Goal: Task Accomplishment & Management: Complete application form

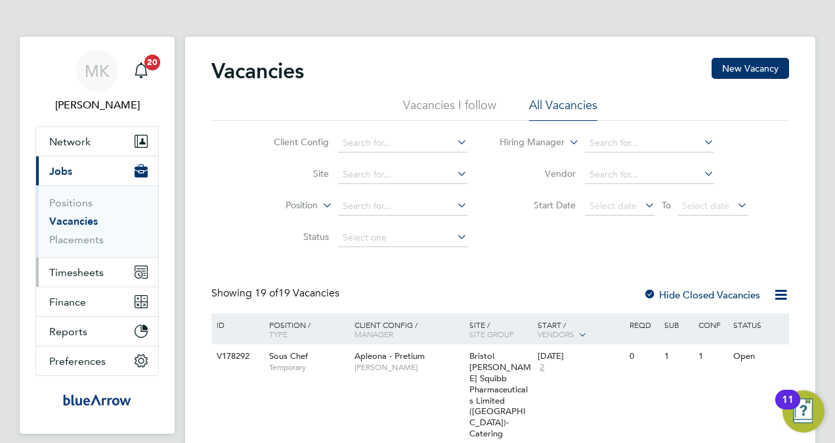
click at [66, 269] on span "Timesheets" at bounding box center [76, 272] width 55 height 12
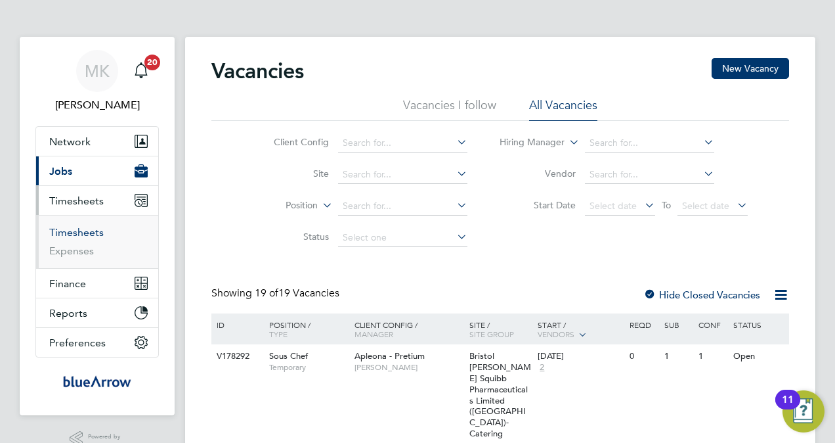
click at [70, 230] on link "Timesheets" at bounding box center [76, 232] width 55 height 12
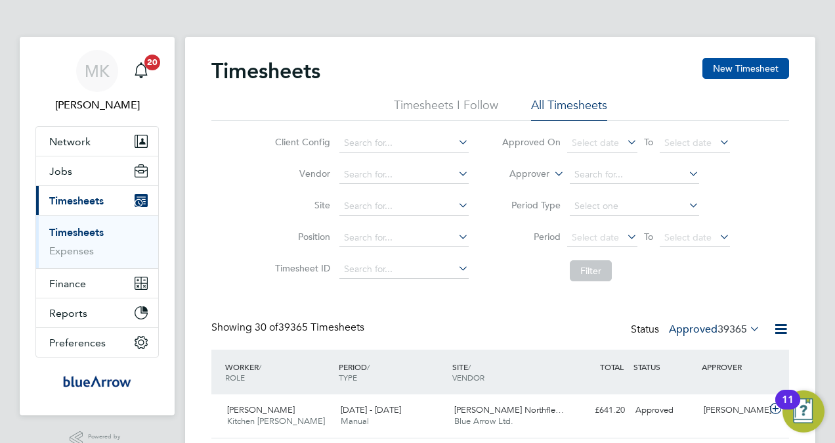
click at [722, 70] on button "New Timesheet" at bounding box center [746, 68] width 87 height 21
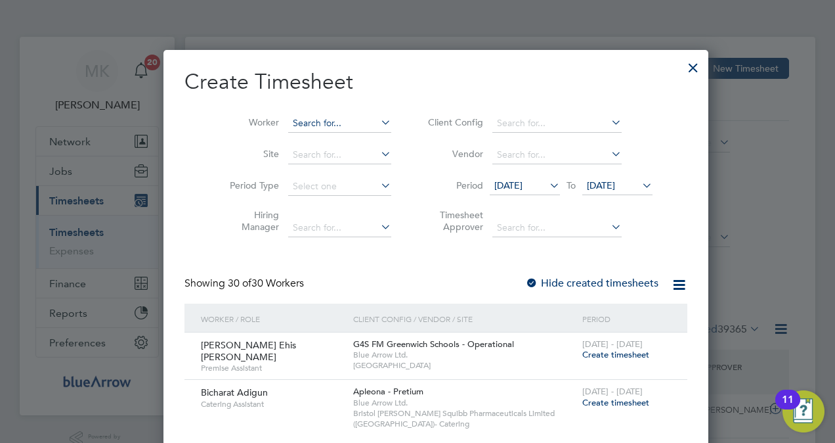
click at [288, 128] on input at bounding box center [339, 123] width 103 height 18
paste input "[PERSON_NAME]"
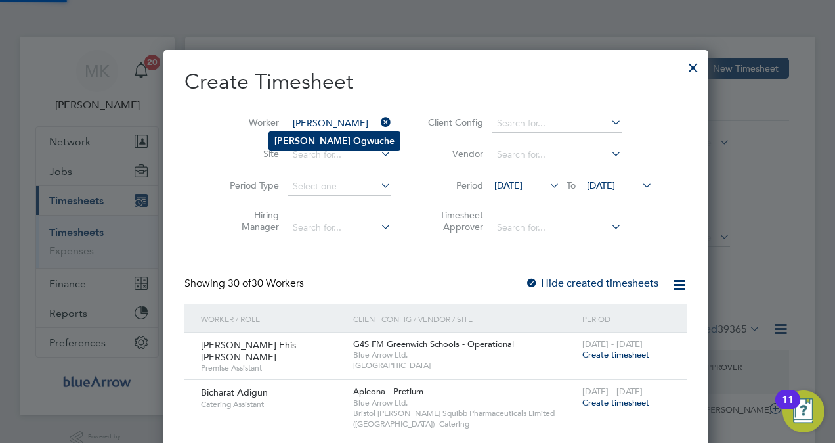
type input "[PERSON_NAME]"
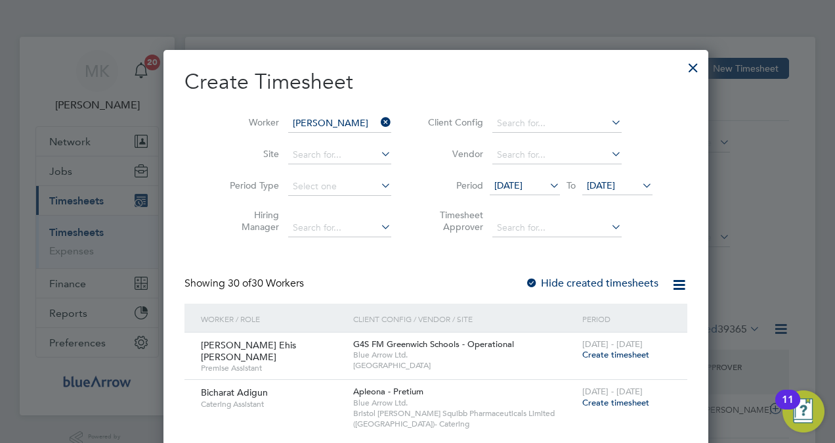
click at [295, 132] on li "[PERSON_NAME]" at bounding box center [334, 141] width 131 height 18
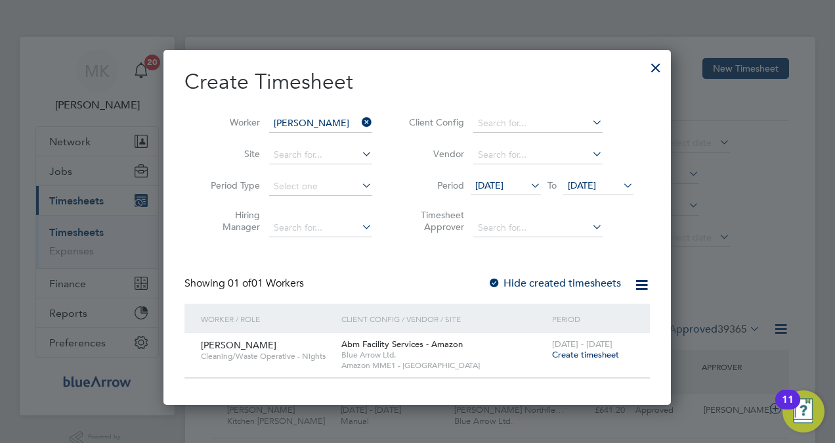
click at [582, 356] on span "Create timesheet" at bounding box center [585, 354] width 67 height 11
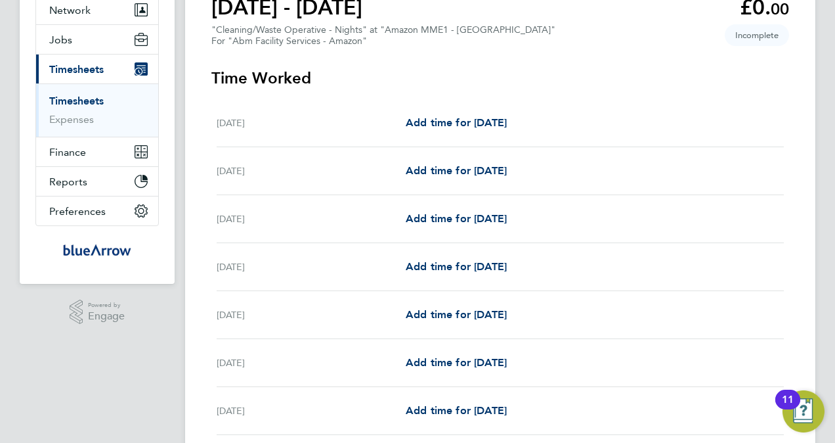
click at [456, 256] on div "[DATE] Add time for [DATE] Add time for [DATE]" at bounding box center [500, 267] width 567 height 48
click at [460, 260] on span "Add time for [DATE]" at bounding box center [456, 266] width 101 height 12
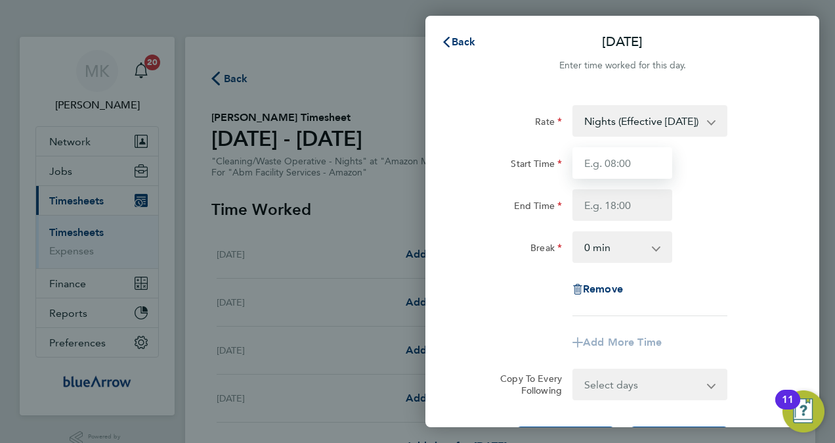
click at [630, 169] on input "Start Time" at bounding box center [623, 163] width 100 height 32
type input "19:00"
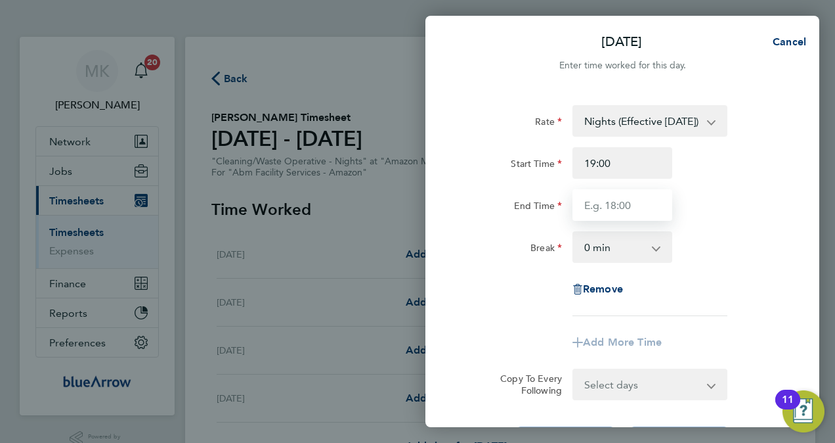
click at [616, 217] on input "End Time" at bounding box center [623, 205] width 100 height 32
type input "07:00"
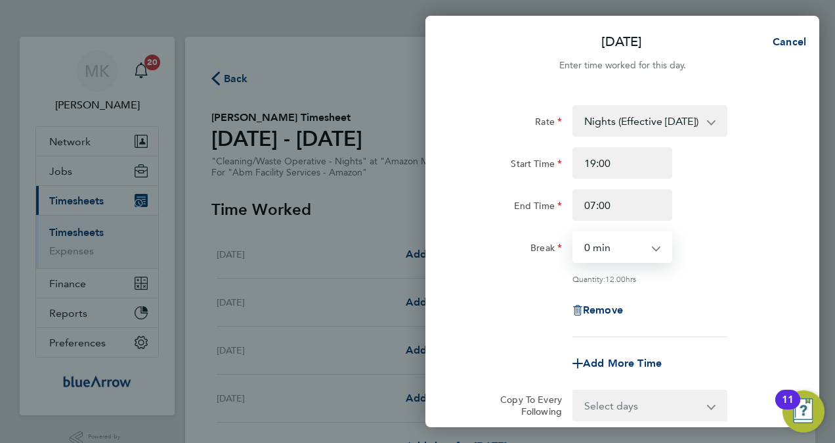
click at [605, 250] on select "0 min 15 min 30 min 45 min 60 min 75 min 90 min" at bounding box center [614, 246] width 81 height 29
select select "60"
click at [574, 232] on select "0 min 15 min 30 min 45 min 60 min 75 min 90 min" at bounding box center [614, 246] width 81 height 29
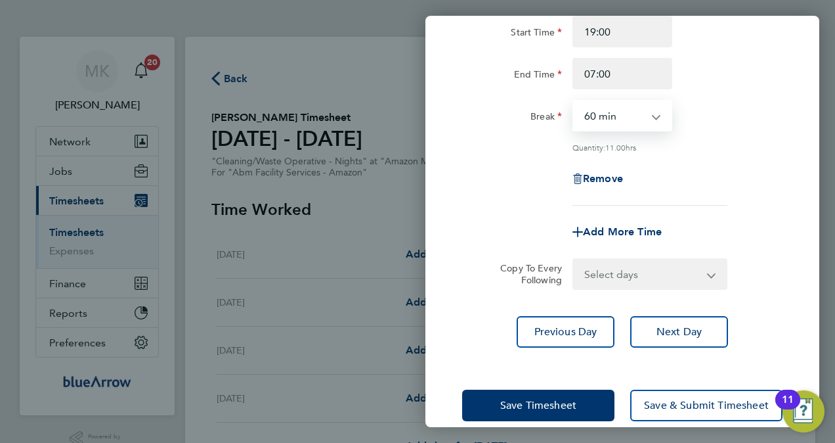
click at [619, 276] on select "Select days Day [DATE] [DATE] [DATE]" at bounding box center [643, 273] width 138 height 29
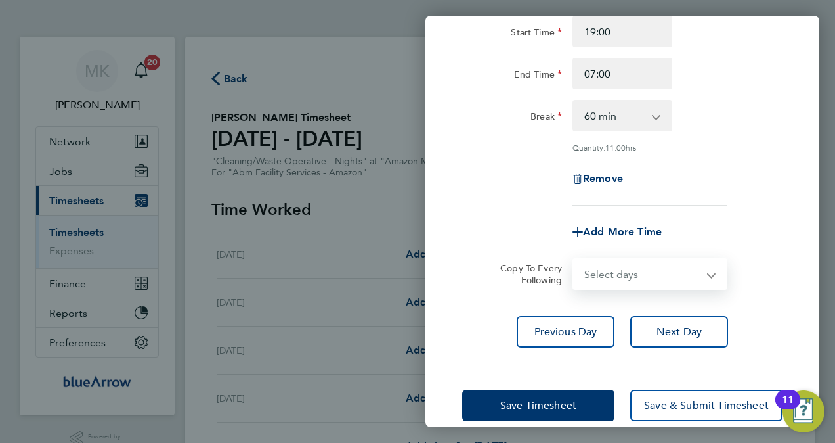
select select "DAY"
click at [574, 259] on select "Select days Day [DATE] [DATE] [DATE]" at bounding box center [643, 273] width 138 height 29
select select "[DATE]"
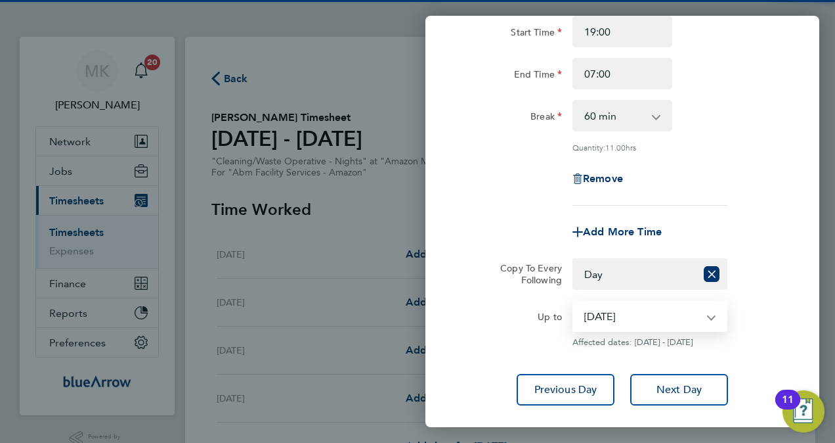
click at [647, 317] on select "[DATE] [DATE] [DATE]" at bounding box center [642, 315] width 137 height 29
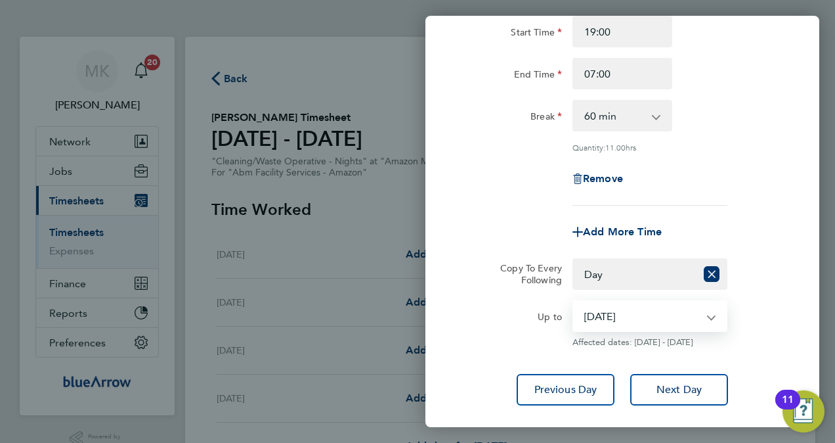
click at [574, 301] on select "[DATE] [DATE] [DATE]" at bounding box center [642, 315] width 137 height 29
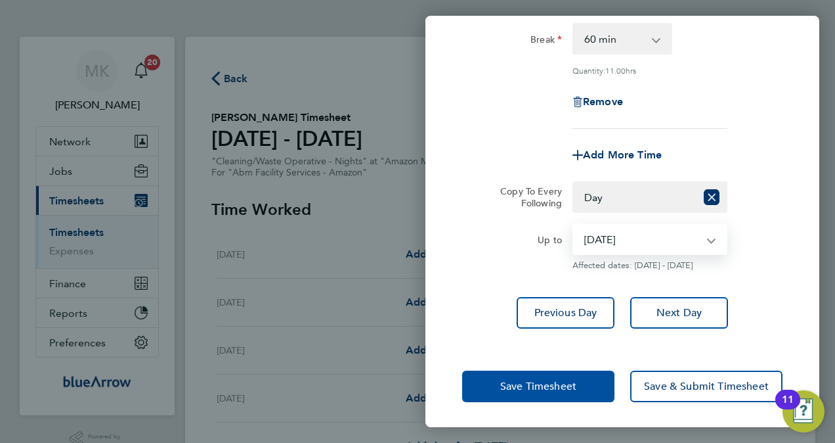
click at [548, 384] on span "Save Timesheet" at bounding box center [538, 386] width 76 height 13
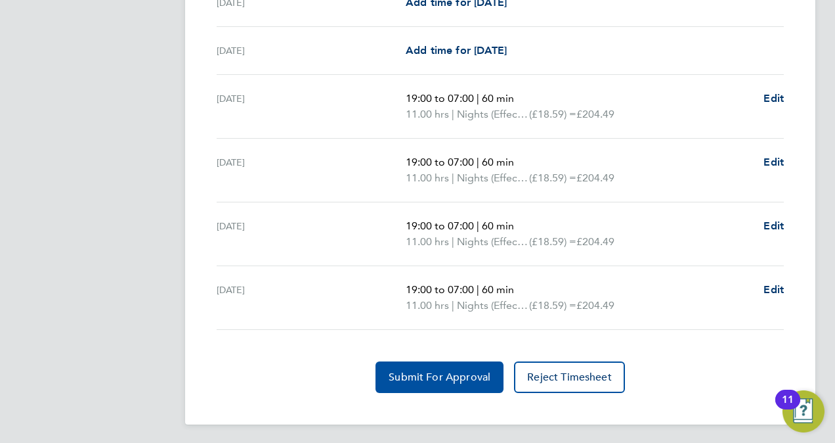
click at [468, 377] on span "Submit For Approval" at bounding box center [440, 376] width 102 height 13
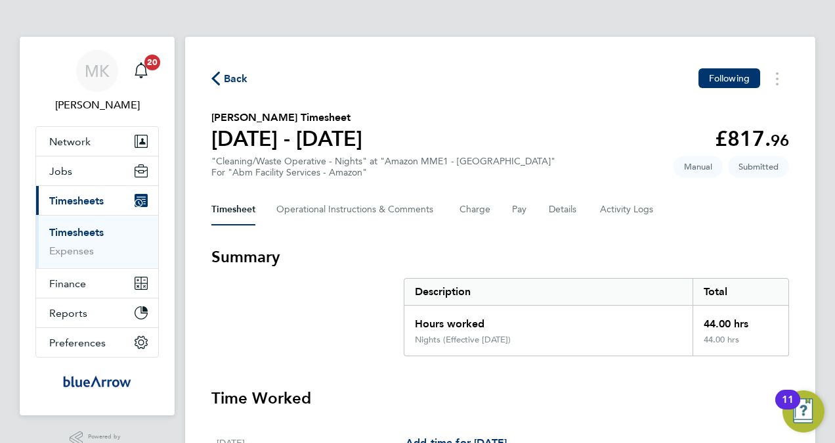
click at [96, 227] on link "Timesheets" at bounding box center [76, 232] width 55 height 12
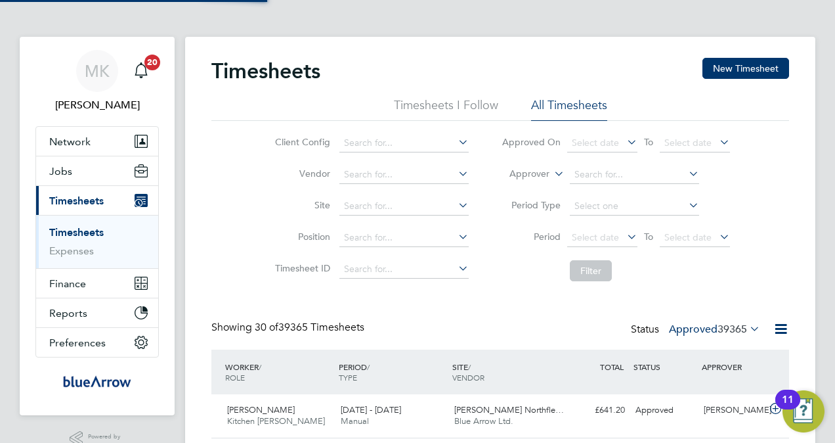
scroll to position [33, 114]
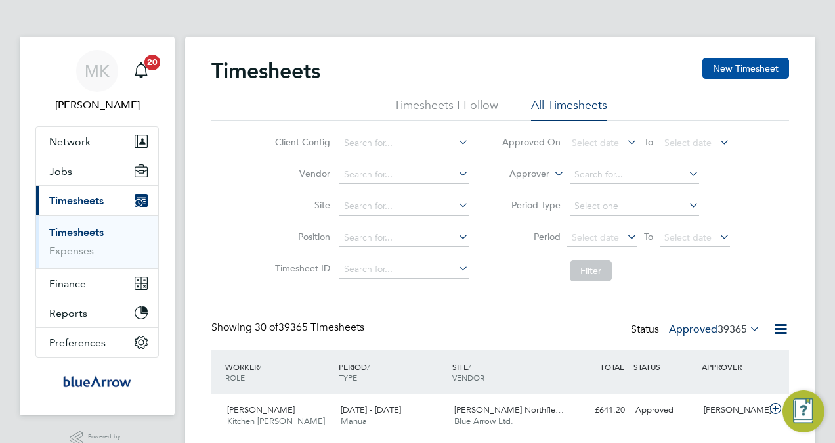
click at [725, 67] on button "New Timesheet" at bounding box center [746, 68] width 87 height 21
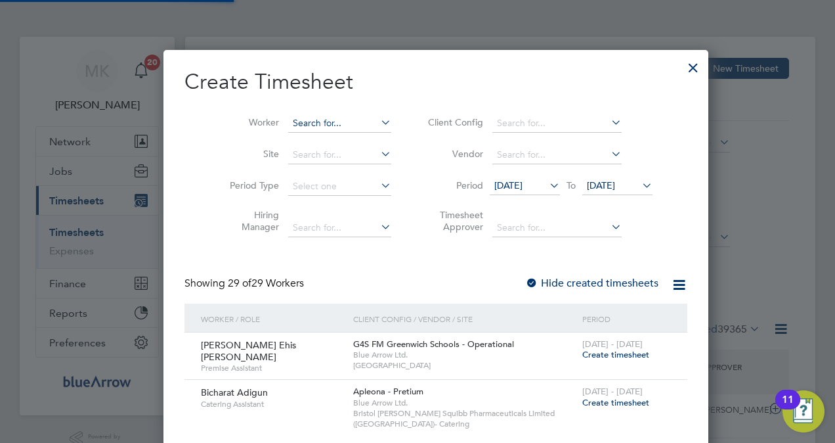
click at [288, 118] on input at bounding box center [339, 123] width 103 height 18
paste input "[PERSON_NAME]"
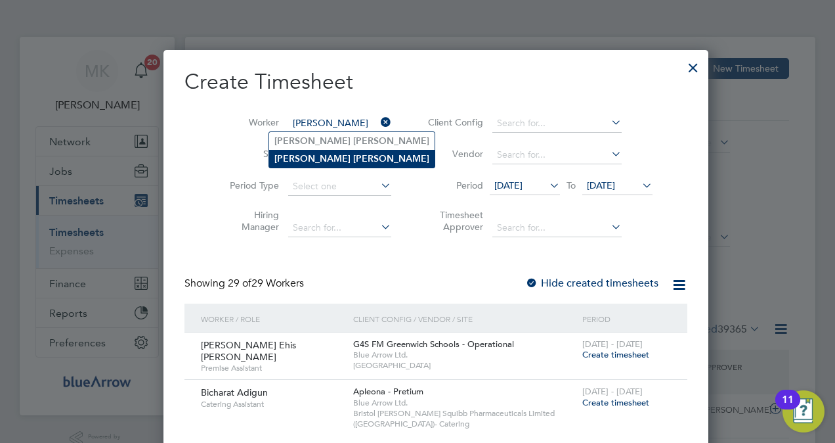
type input "[PERSON_NAME]"
click at [353, 158] on b "[PERSON_NAME]" at bounding box center [391, 158] width 76 height 11
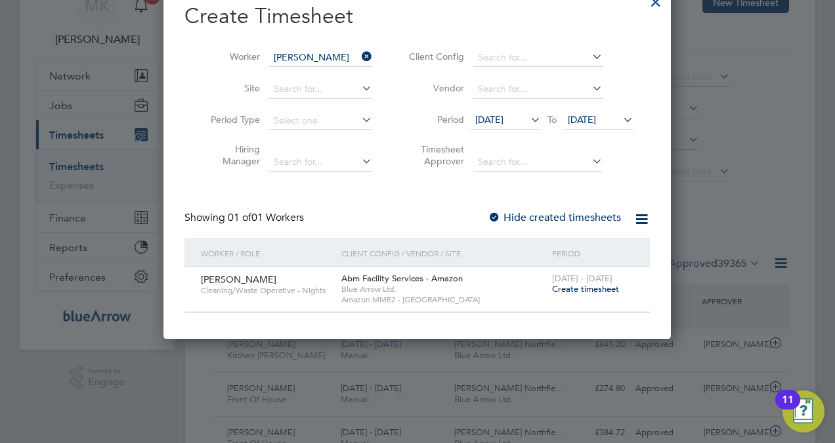
click at [563, 290] on span "Create timesheet" at bounding box center [585, 288] width 67 height 11
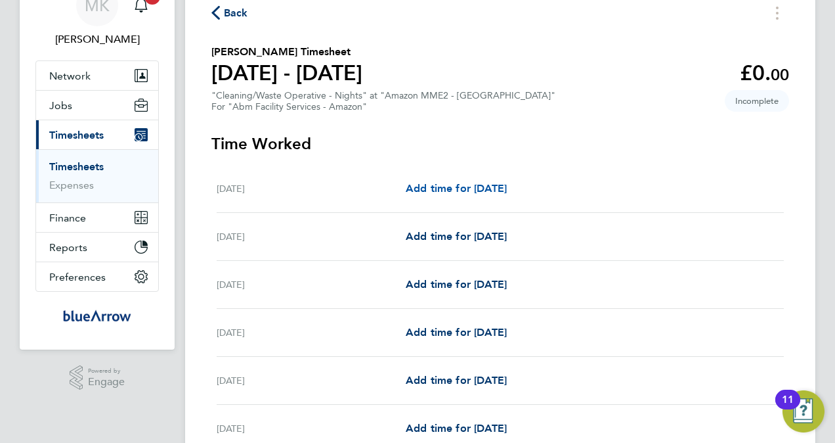
click at [444, 181] on link "Add time for [DATE]" at bounding box center [456, 189] width 101 height 16
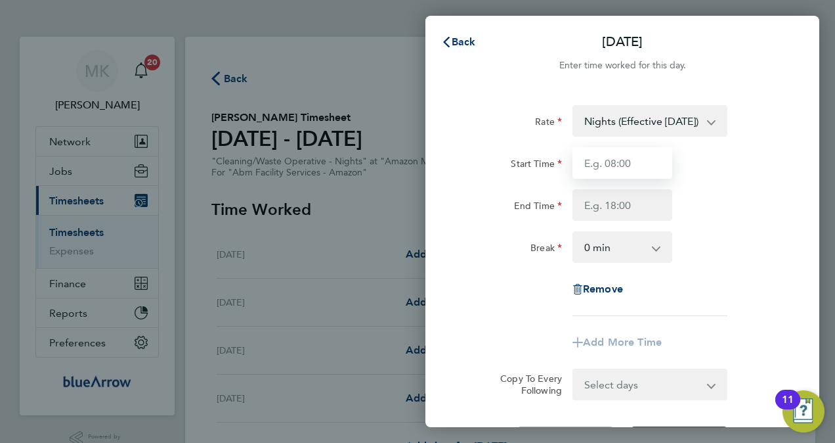
click at [645, 165] on input "Start Time" at bounding box center [623, 163] width 100 height 32
type input "19:00"
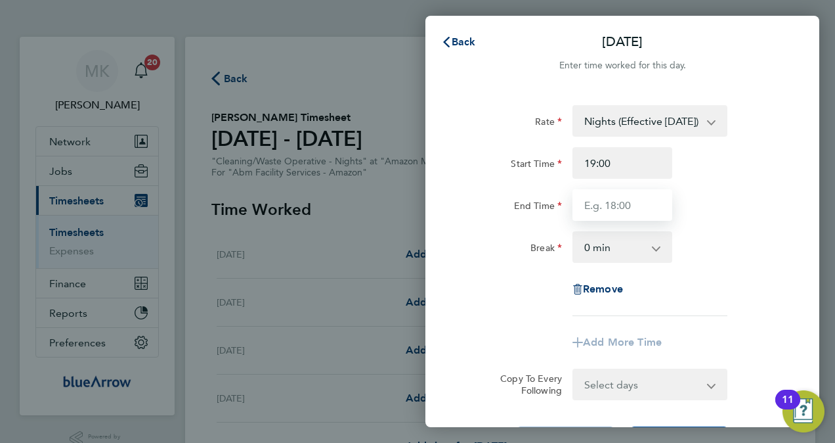
click at [605, 204] on input "End Time" at bounding box center [623, 205] width 100 height 32
type input "07:00"
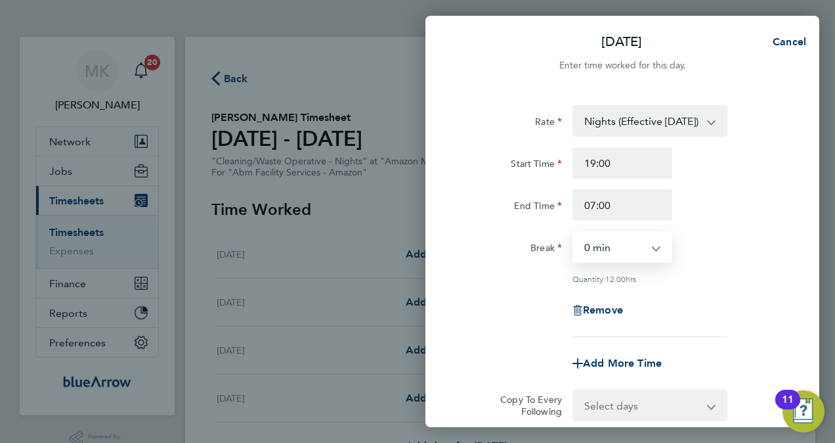
click at [613, 244] on select "0 min 15 min 30 min 45 min 60 min 75 min 90 min" at bounding box center [614, 246] width 81 height 29
select select "60"
click at [574, 232] on select "0 min 15 min 30 min 45 min 60 min 75 min 90 min" at bounding box center [614, 246] width 81 height 29
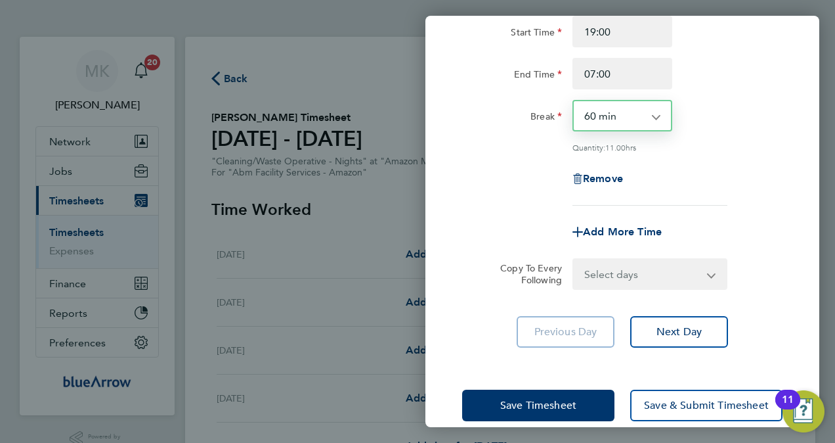
click at [613, 274] on select "Select days Day Weekday (Mon-Fri) [DATE] [DATE] [DATE] [DATE] [DATE] [DATE]" at bounding box center [643, 273] width 138 height 29
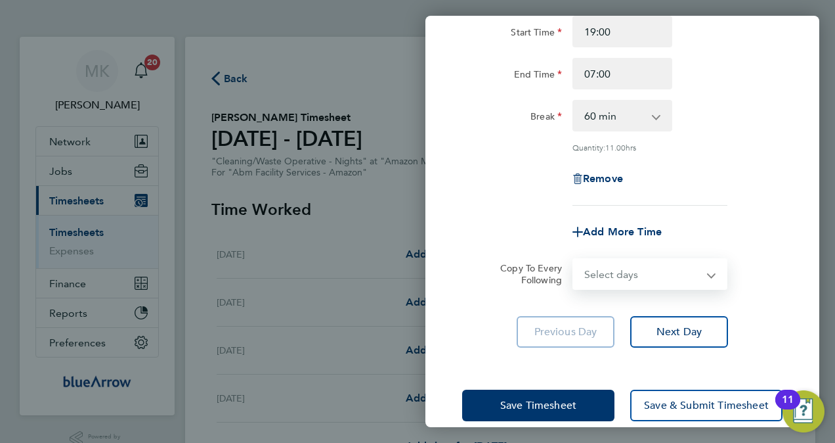
select select "DAY"
click at [574, 259] on select "Select days Day Weekday (Mon-Fri) [DATE] [DATE] [DATE] [DATE] [DATE] [DATE]" at bounding box center [643, 273] width 138 height 29
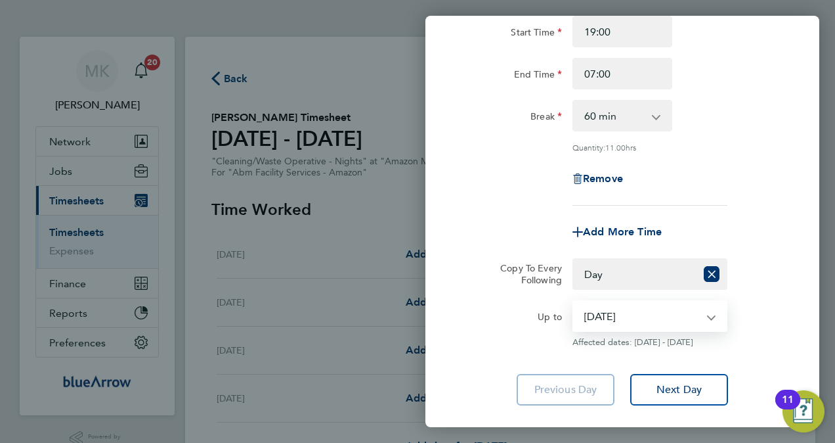
click at [629, 309] on select "[DATE] [DATE] [DATE] [DATE] [DATE] [DATE]" at bounding box center [642, 315] width 137 height 29
select select "[DATE]"
click at [574, 301] on select "[DATE] [DATE] [DATE] [DATE] [DATE] [DATE]" at bounding box center [642, 315] width 137 height 29
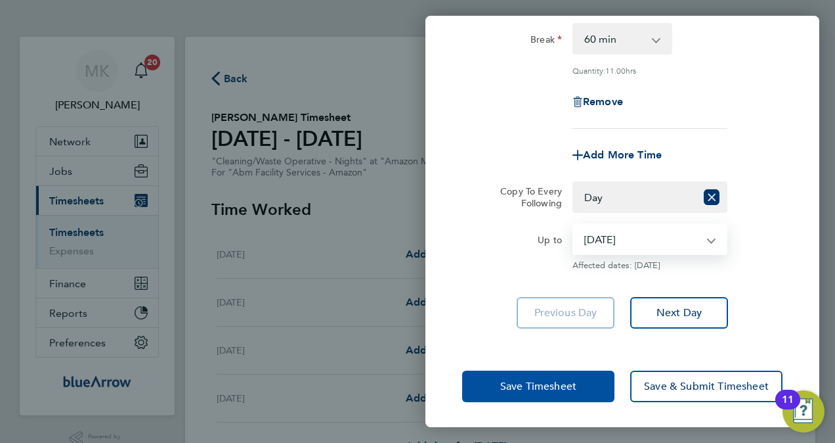
click at [588, 382] on button "Save Timesheet" at bounding box center [538, 386] width 152 height 32
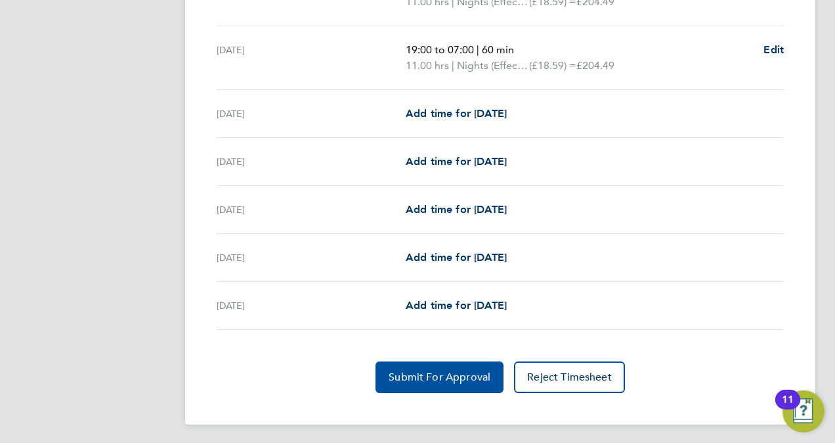
click at [467, 370] on span "Submit For Approval" at bounding box center [440, 376] width 102 height 13
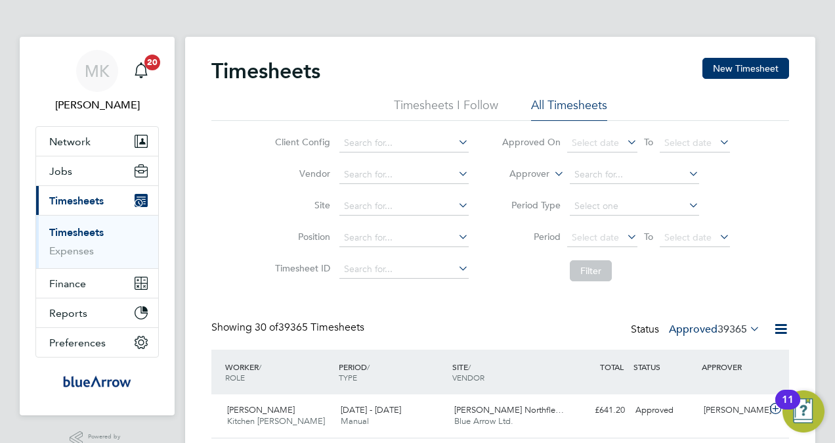
scroll to position [33, 114]
click at [92, 234] on link "Timesheets" at bounding box center [76, 232] width 55 height 12
click at [745, 67] on button "New Timesheet" at bounding box center [746, 68] width 87 height 21
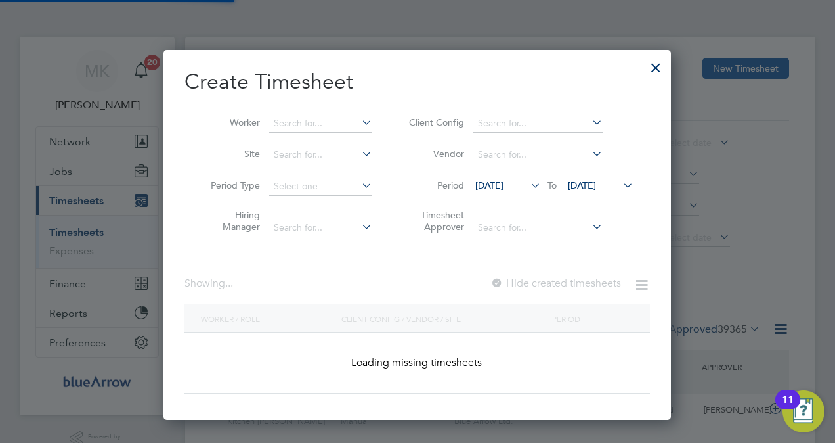
scroll to position [1731, 508]
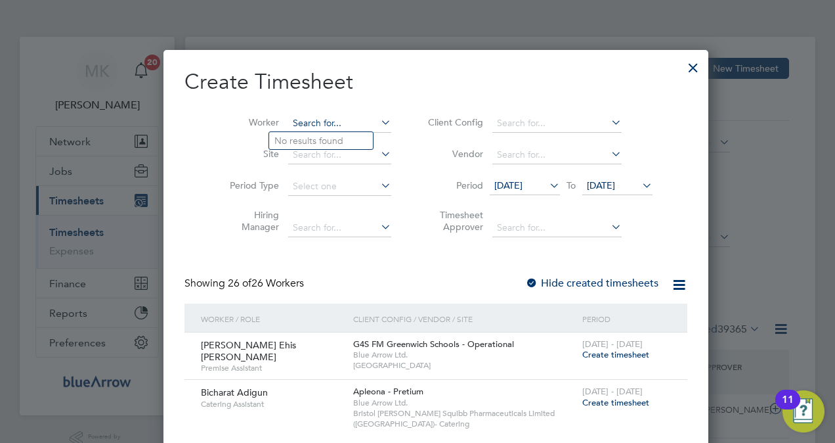
click at [343, 130] on input at bounding box center [339, 123] width 103 height 18
paste input "[PERSON_NAME]"
type input "[PERSON_NAME]"
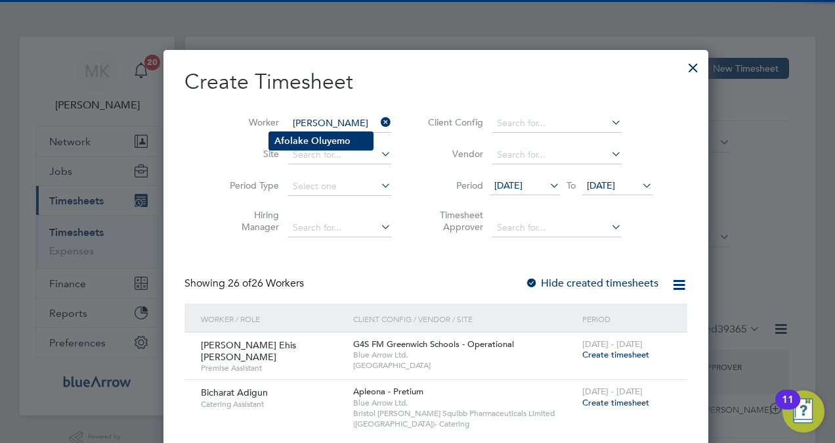
click at [349, 148] on li "[PERSON_NAME]" at bounding box center [321, 141] width 104 height 18
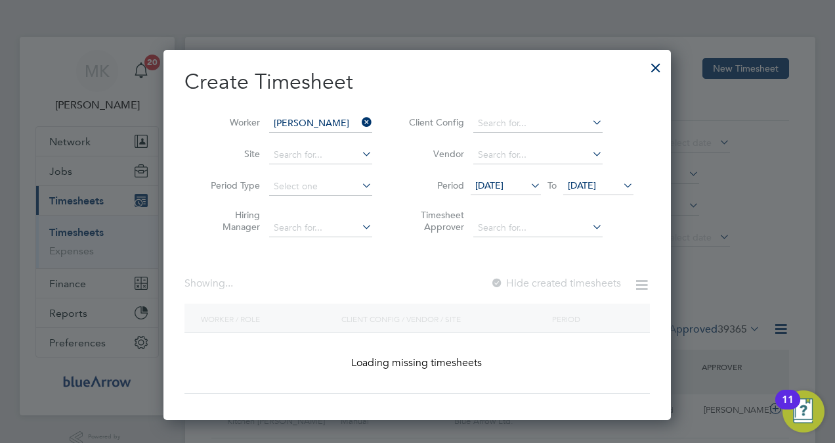
scroll to position [370, 508]
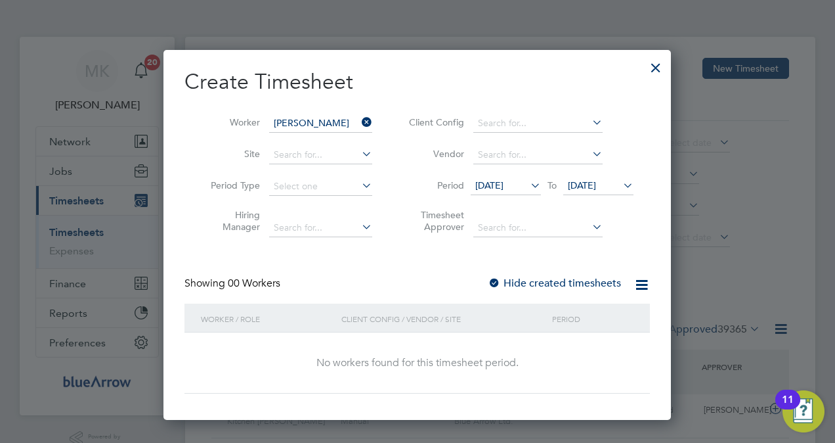
click at [567, 284] on label "Hide created timesheets" at bounding box center [554, 282] width 133 height 13
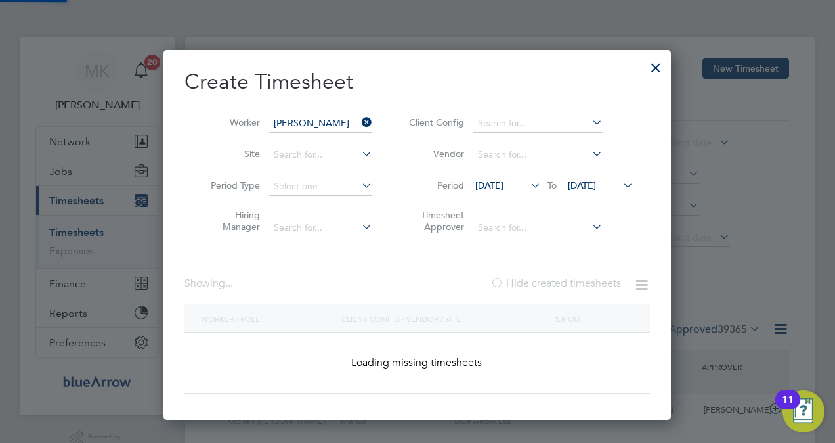
click at [567, 284] on label "Hide created timesheets" at bounding box center [556, 282] width 131 height 13
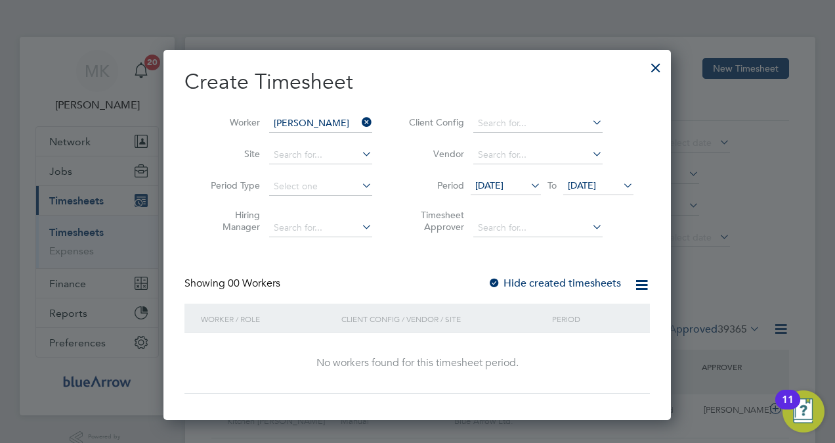
click at [498, 281] on div at bounding box center [494, 283] width 13 height 13
click at [653, 66] on div at bounding box center [656, 65] width 24 height 24
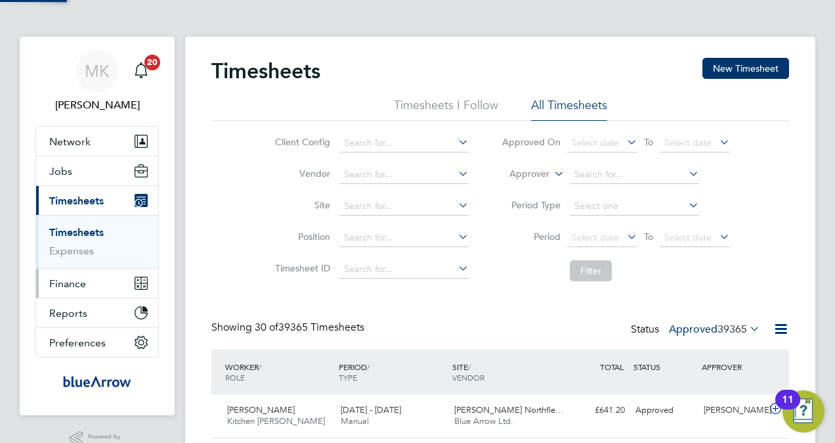
scroll to position [33, 114]
click at [70, 144] on span "Network" at bounding box center [69, 141] width 41 height 12
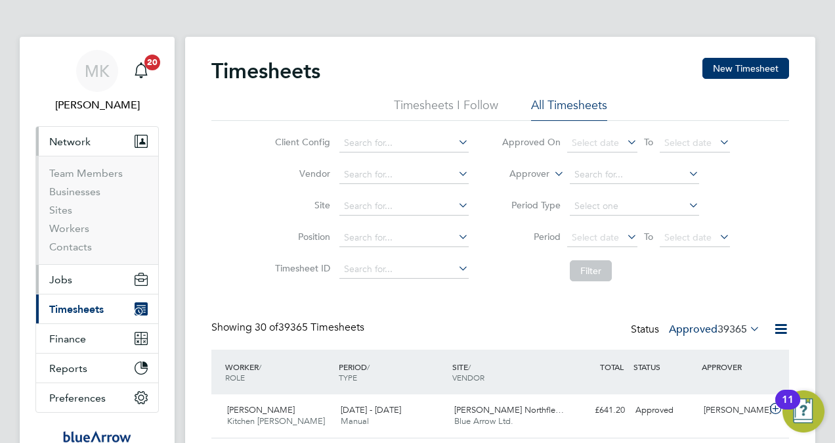
click at [58, 273] on span "Jobs" at bounding box center [60, 279] width 23 height 12
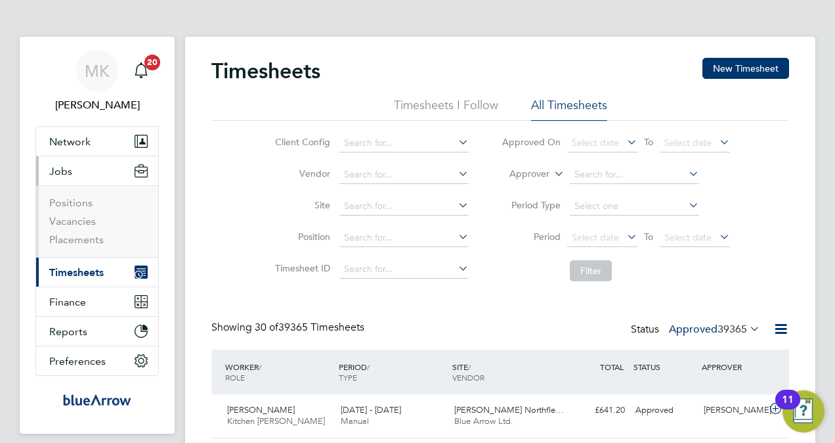
click at [64, 227] on li "Vacancies" at bounding box center [98, 224] width 98 height 18
click at [65, 213] on li "Positions" at bounding box center [98, 205] width 98 height 18
click at [67, 218] on link "Vacancies" at bounding box center [72, 221] width 47 height 12
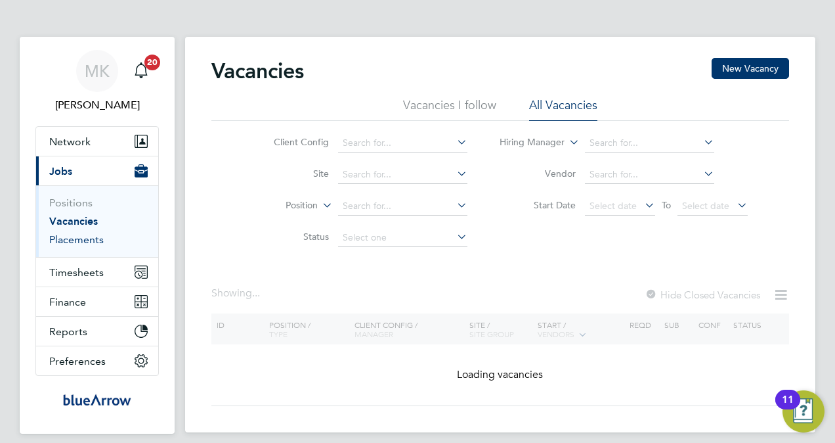
click at [69, 237] on link "Placements" at bounding box center [76, 239] width 55 height 12
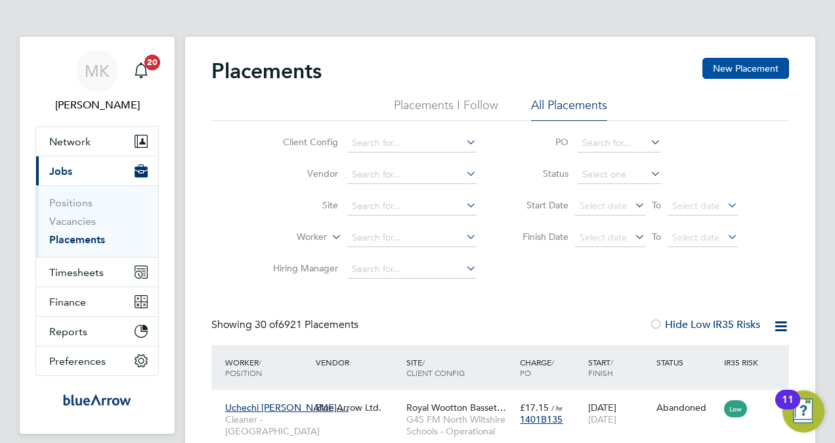
click at [743, 73] on button "New Placement" at bounding box center [746, 68] width 87 height 21
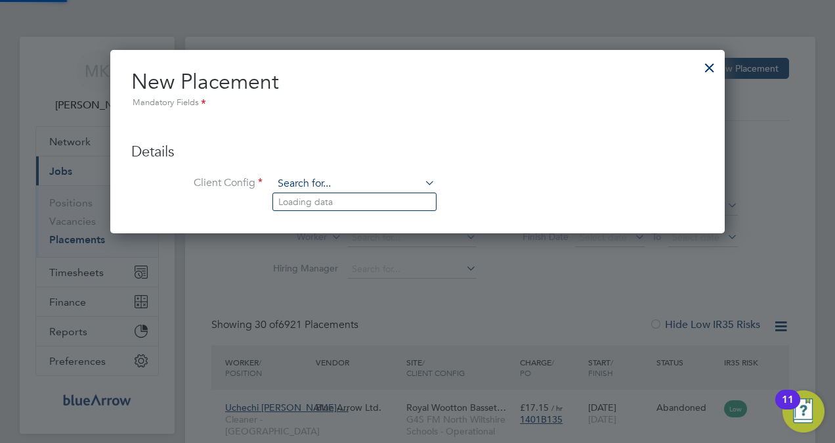
click at [355, 188] on input at bounding box center [354, 184] width 162 height 20
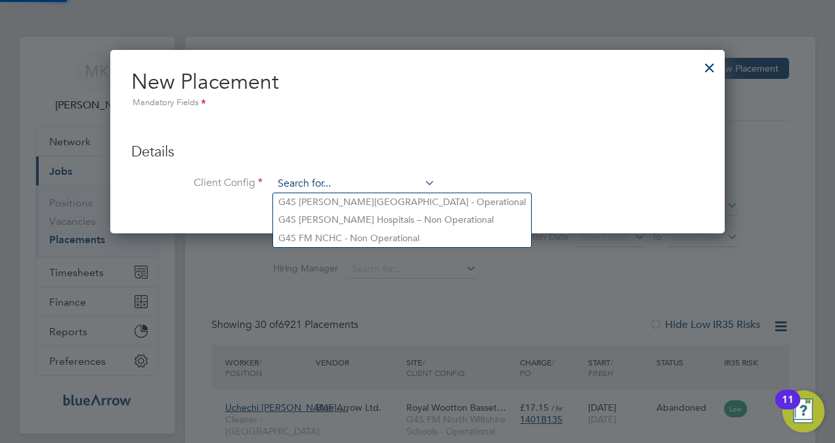
paste input "Aramark Pretium - [GEOGRAPHIC_DATA] - [GEOGRAPHIC_DATA]"
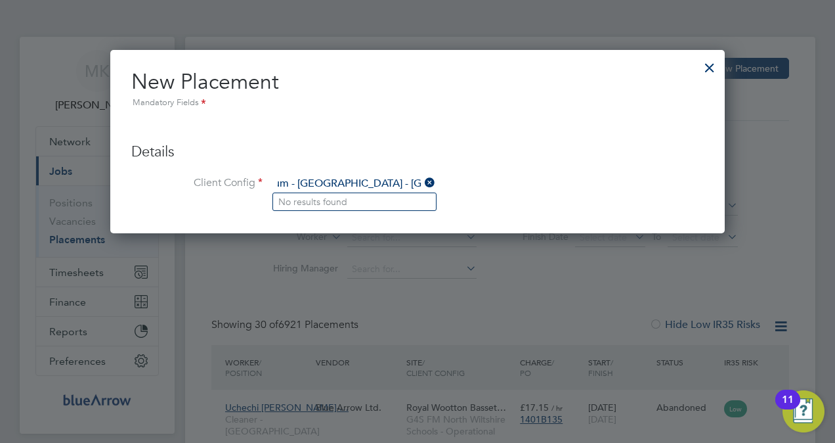
type input "Aramark Pretium - [GEOGRAPHIC_DATA] - [GEOGRAPHIC_DATA]"
click at [422, 179] on icon at bounding box center [422, 182] width 0 height 18
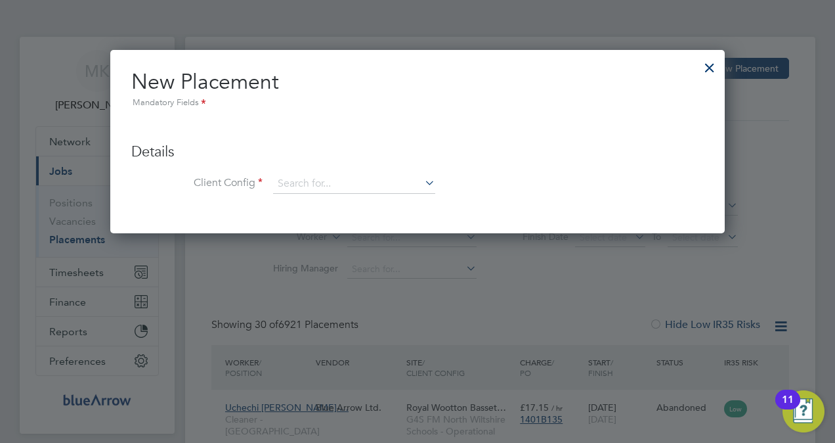
click at [708, 72] on div at bounding box center [710, 65] width 24 height 24
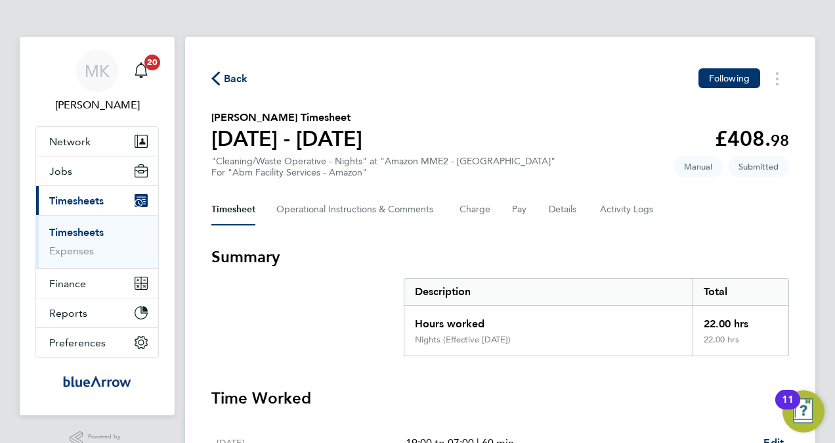
click at [93, 230] on link "Timesheets" at bounding box center [76, 232] width 55 height 12
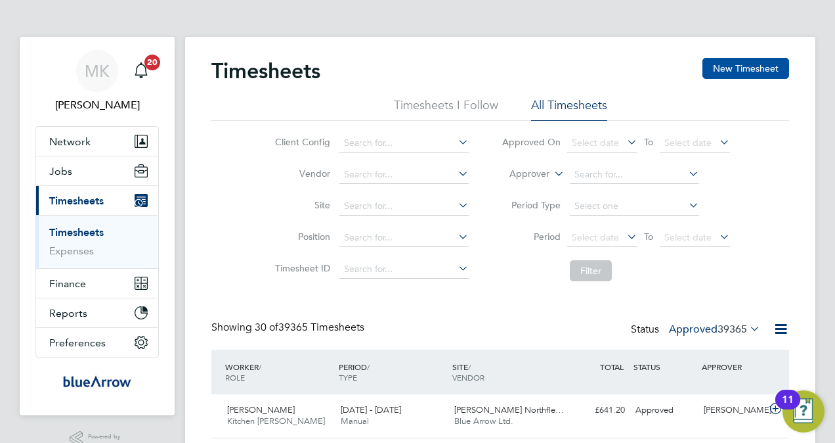
click at [712, 76] on button "New Timesheet" at bounding box center [746, 68] width 87 height 21
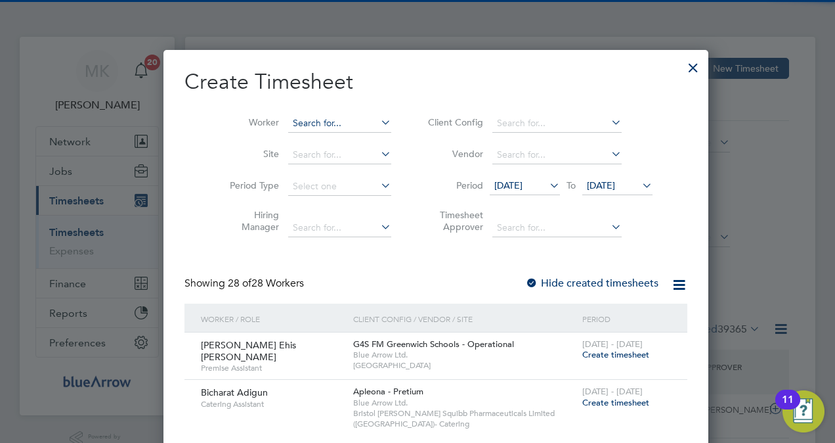
click at [322, 123] on input at bounding box center [339, 123] width 103 height 18
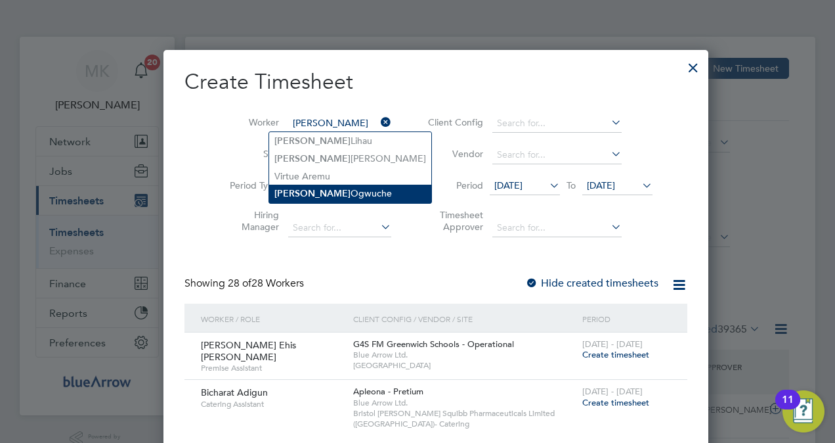
click at [328, 187] on li "Jesse Ogwuche" at bounding box center [350, 194] width 162 height 18
type input "[PERSON_NAME]"
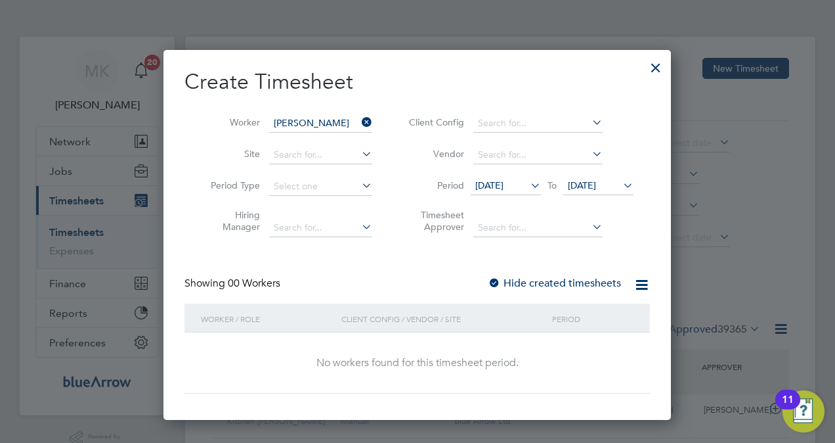
click at [638, 284] on icon at bounding box center [642, 284] width 16 height 16
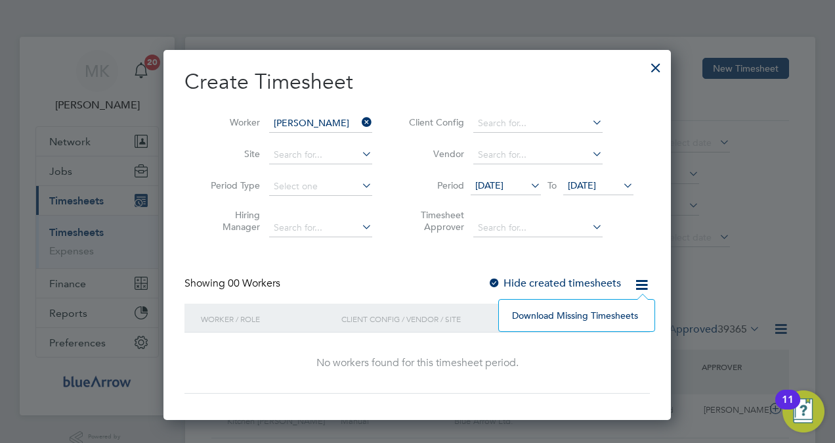
click at [637, 281] on icon at bounding box center [642, 284] width 16 height 16
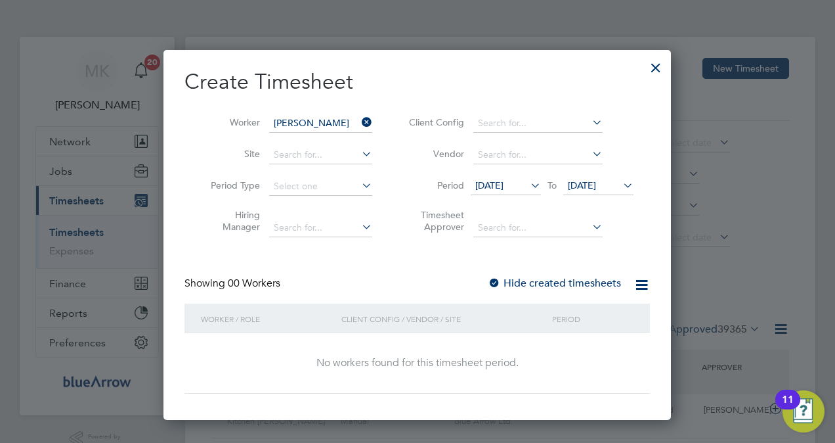
click at [571, 272] on div "Create Timesheet Worker Jesse Ogwuche Site Period Type Hiring Manager Client Co…" at bounding box center [418, 230] width 466 height 325
click at [571, 273] on div "Create Timesheet Worker Jesse Ogwuche Site Period Type Hiring Manager Client Co…" at bounding box center [418, 230] width 466 height 325
click at [573, 283] on label "Hide created timesheets" at bounding box center [554, 282] width 133 height 13
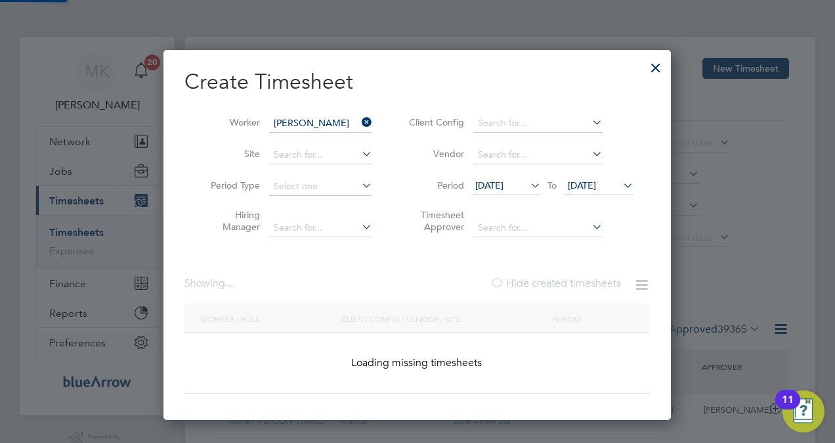
click at [573, 284] on label "Hide created timesheets" at bounding box center [556, 282] width 131 height 13
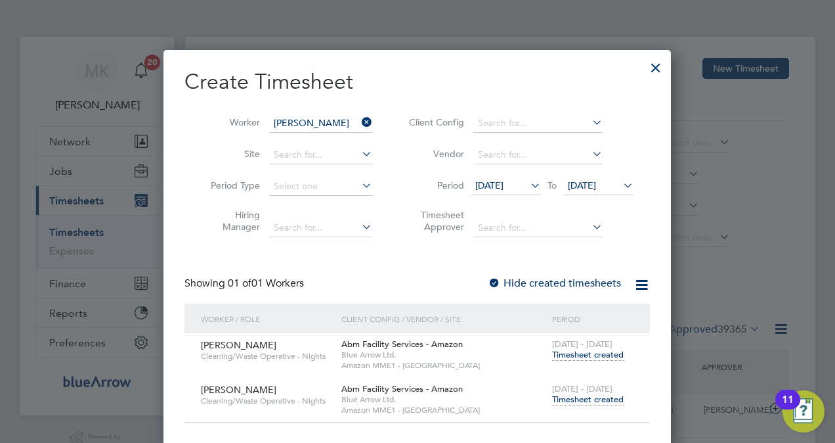
click at [598, 399] on span "Timesheet created" at bounding box center [588, 399] width 72 height 12
click at [353, 121] on input at bounding box center [320, 123] width 103 height 18
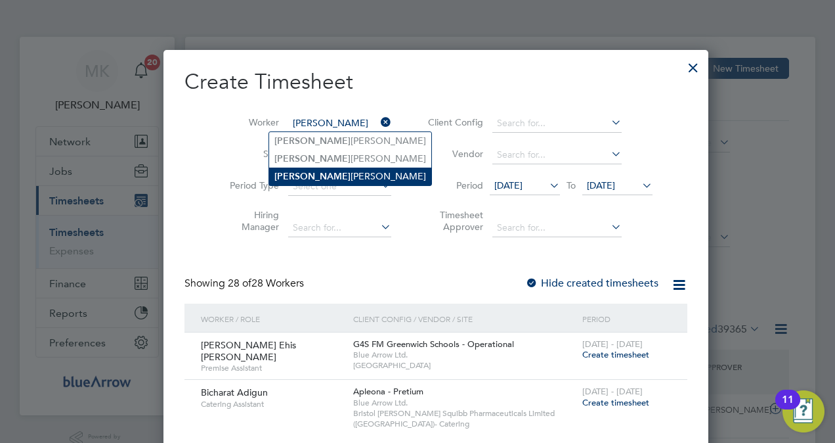
click at [326, 180] on li "Kyle Johnson" at bounding box center [350, 176] width 162 height 18
type input "[PERSON_NAME]"
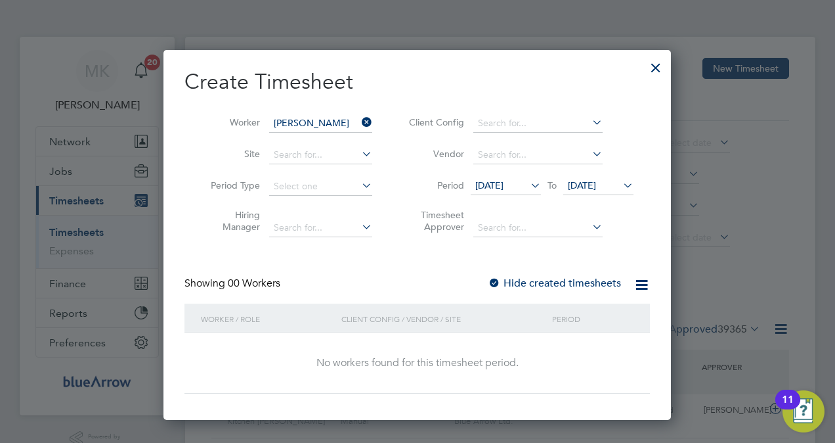
click at [494, 282] on div at bounding box center [494, 283] width 13 height 13
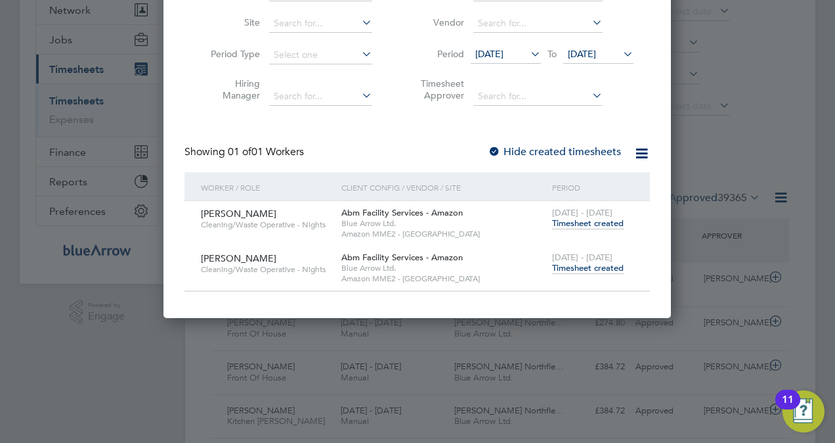
click at [579, 272] on span "Timesheet created" at bounding box center [588, 268] width 72 height 12
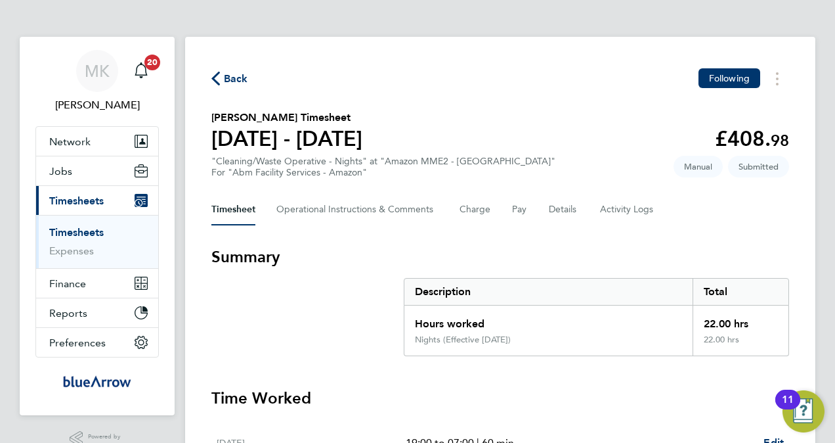
click at [72, 227] on link "Timesheets" at bounding box center [76, 232] width 55 height 12
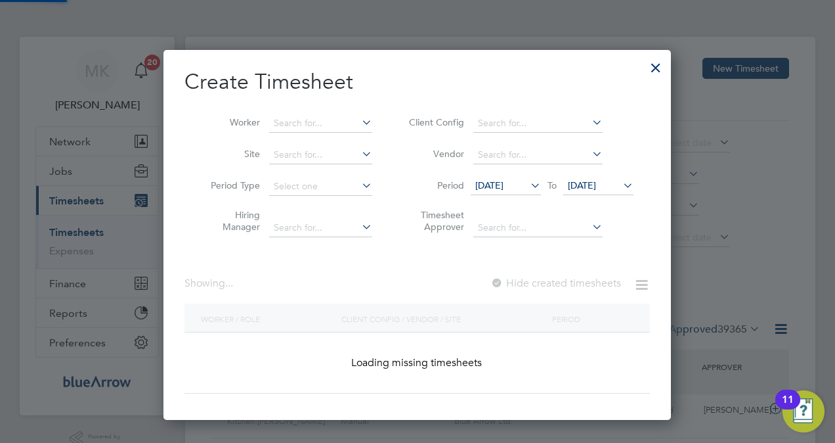
click at [361, 121] on li "Worker" at bounding box center [287, 124] width 204 height 32
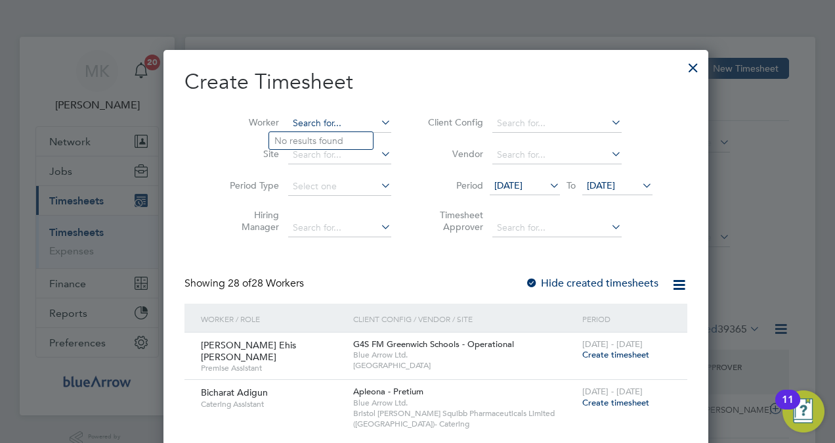
paste input "[PERSON_NAME]"
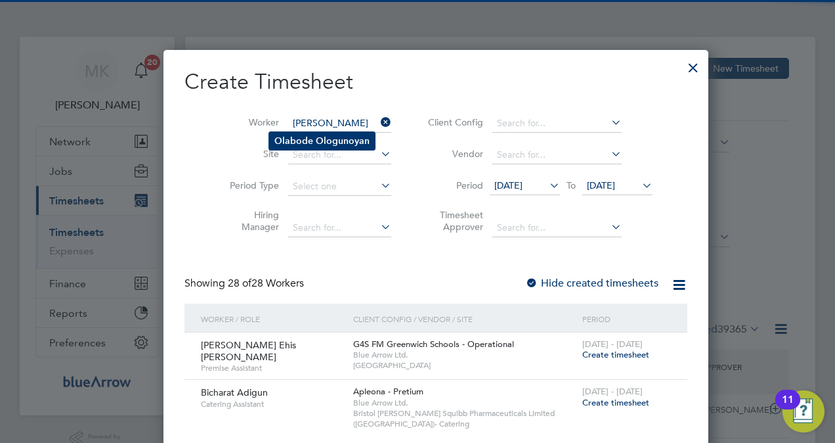
type input "[PERSON_NAME]"
click at [352, 137] on b "Ologunoyan" at bounding box center [343, 140] width 54 height 11
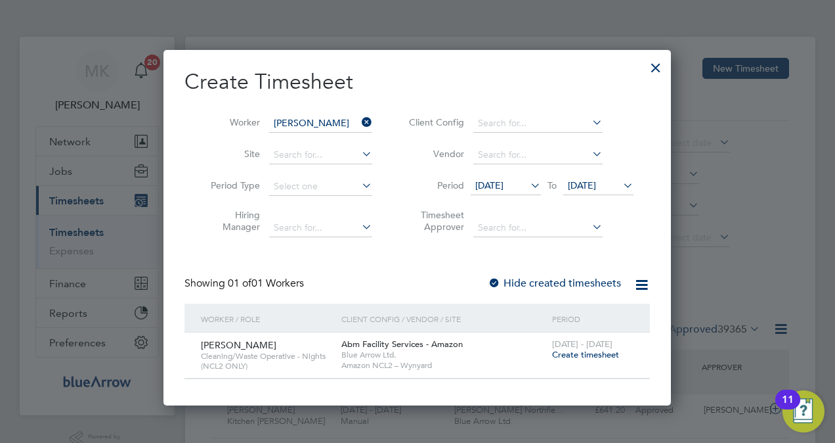
click at [589, 353] on span "Create timesheet" at bounding box center [585, 354] width 67 height 11
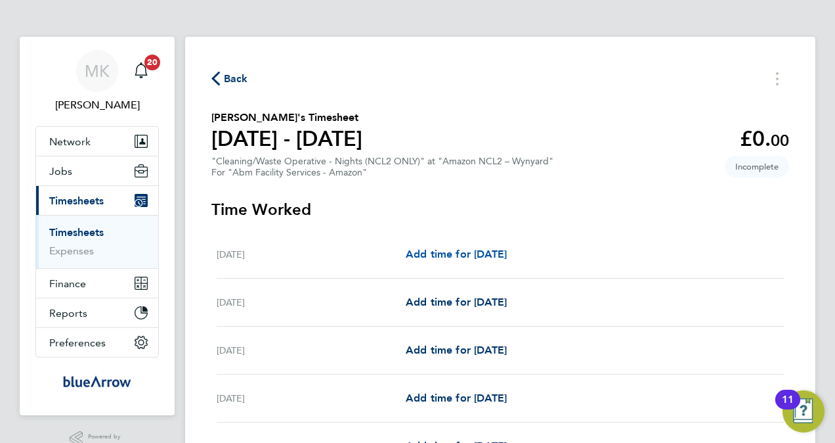
click at [421, 258] on span "Add time for [DATE]" at bounding box center [456, 254] width 101 height 12
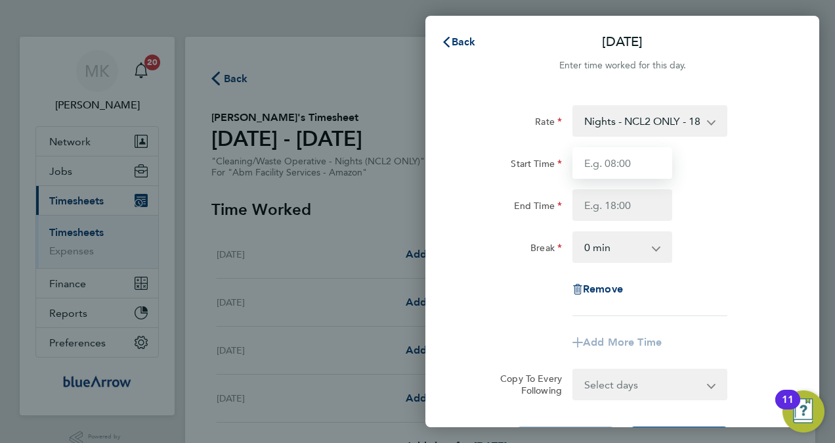
click at [630, 160] on input "Start Time" at bounding box center [623, 163] width 100 height 32
click at [617, 169] on input "Start Time" at bounding box center [623, 163] width 100 height 32
type input "19:00"
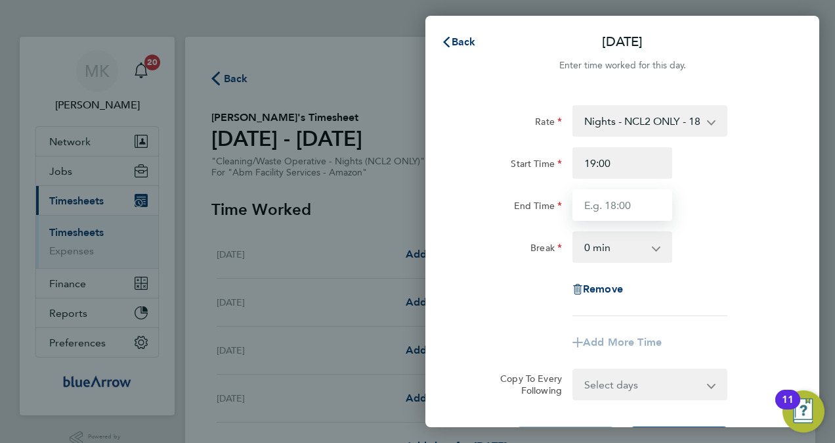
type input "07:00"
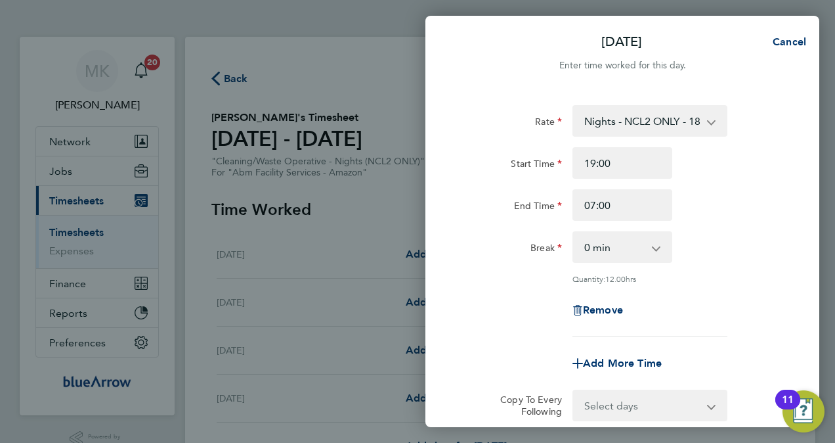
click at [619, 246] on select "0 min 15 min 30 min 45 min 60 min 75 min 90 min" at bounding box center [614, 246] width 81 height 29
select select "60"
click at [574, 232] on select "0 min 15 min 30 min 45 min 60 min 75 min 90 min" at bounding box center [614, 246] width 81 height 29
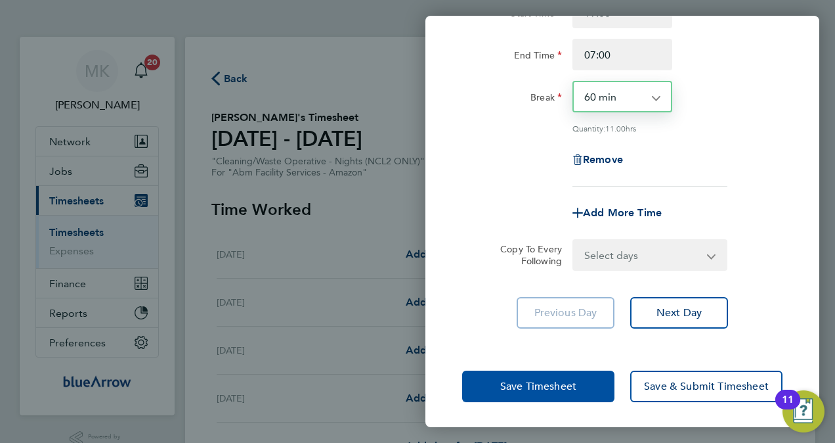
click at [546, 386] on span "Save Timesheet" at bounding box center [538, 386] width 76 height 13
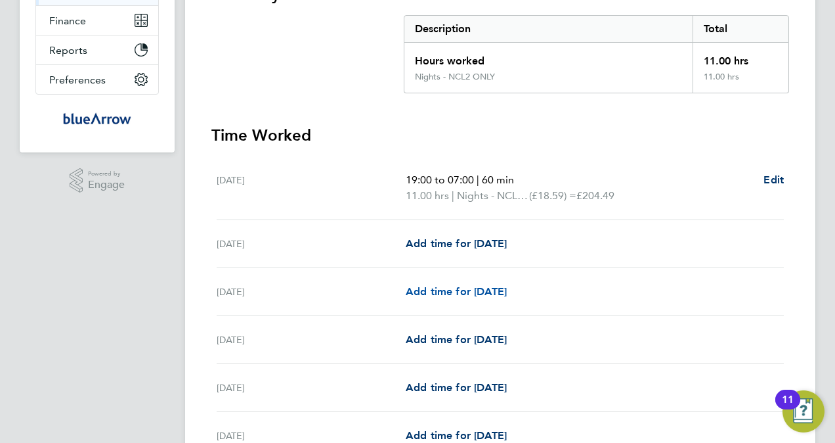
click at [431, 292] on span "Add time for [DATE]" at bounding box center [456, 291] width 101 height 12
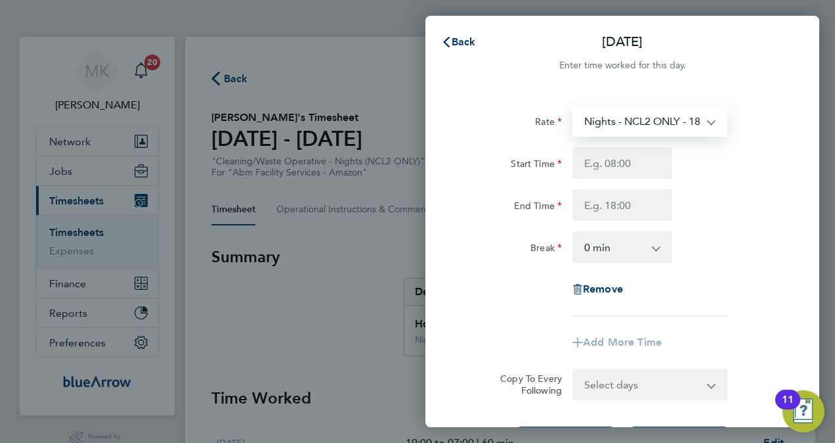
click at [699, 112] on select "Nights - NCL2 ONLY - 18.59 Days - 17.83" at bounding box center [642, 120] width 137 height 29
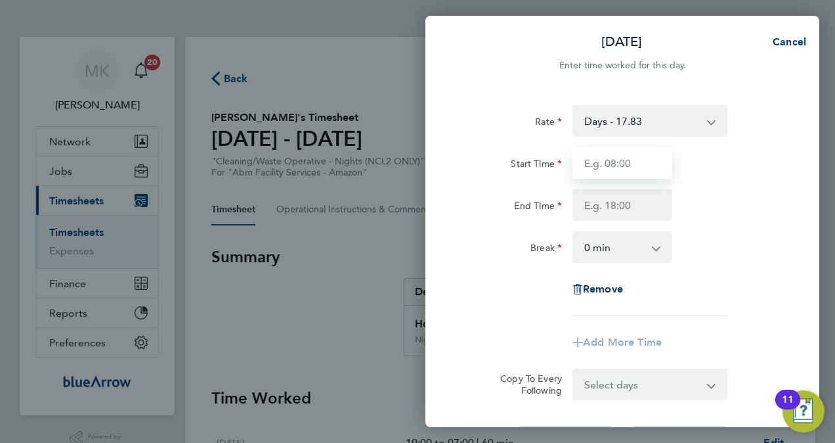
click at [628, 167] on input "Start Time" at bounding box center [623, 163] width 100 height 32
type input "07:00"
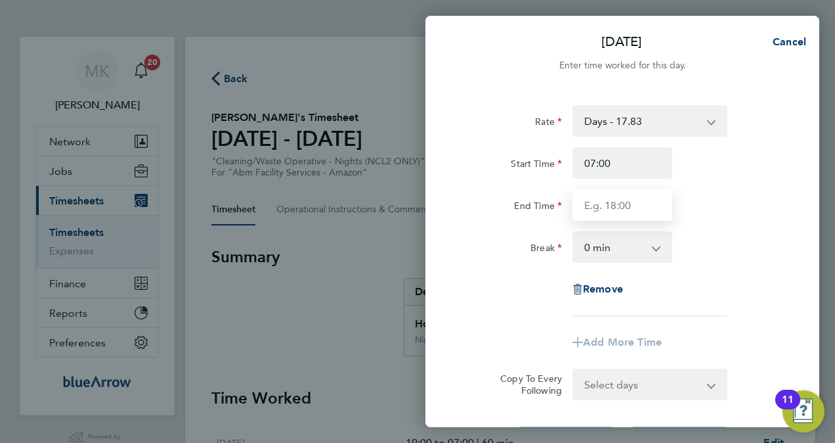
click at [602, 205] on input "End Time" at bounding box center [623, 205] width 100 height 32
type input "19:00"
click at [608, 254] on select "0 min 15 min 30 min 45 min 60 min 75 min 90 min" at bounding box center [614, 246] width 81 height 29
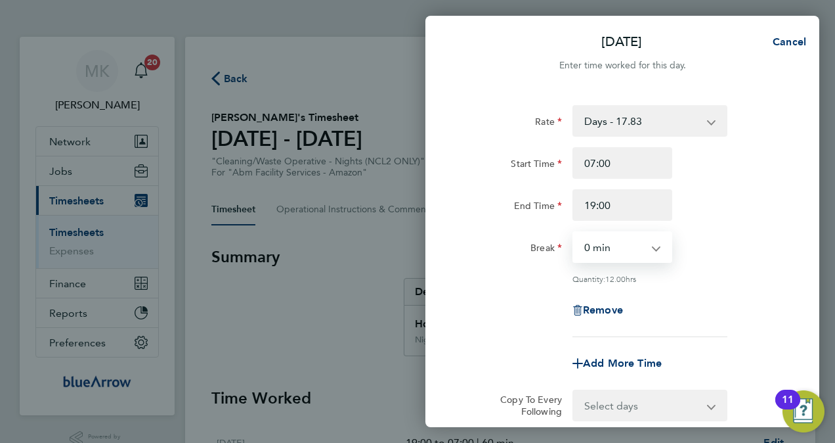
select select "60"
click at [574, 232] on select "0 min 15 min 30 min 45 min 60 min 75 min 90 min" at bounding box center [614, 246] width 81 height 29
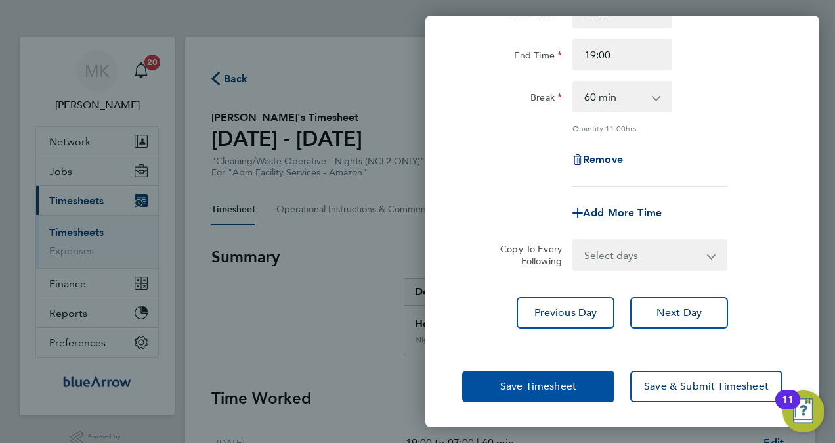
click at [565, 387] on span "Save Timesheet" at bounding box center [538, 386] width 76 height 13
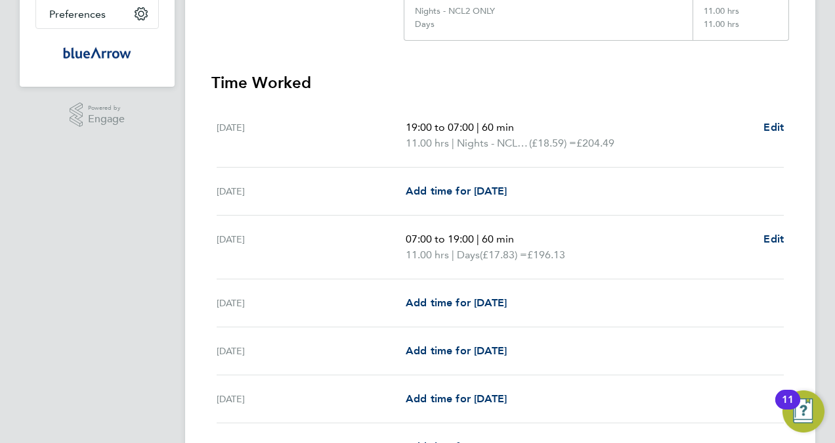
scroll to position [394, 0]
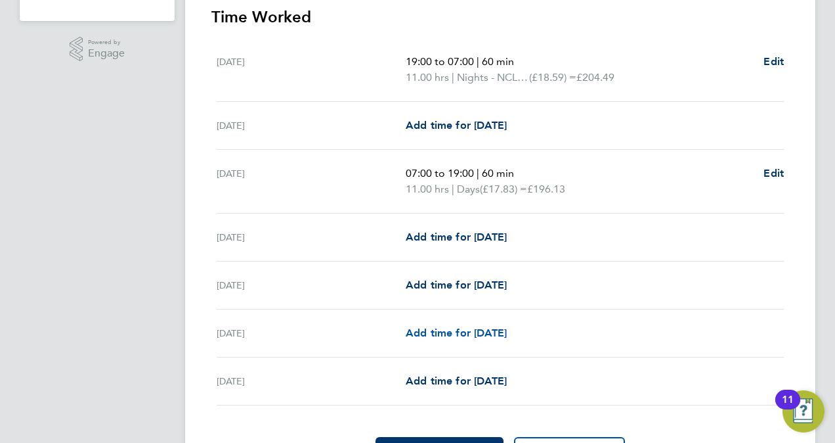
click at [430, 326] on span "Add time for [DATE]" at bounding box center [456, 332] width 101 height 12
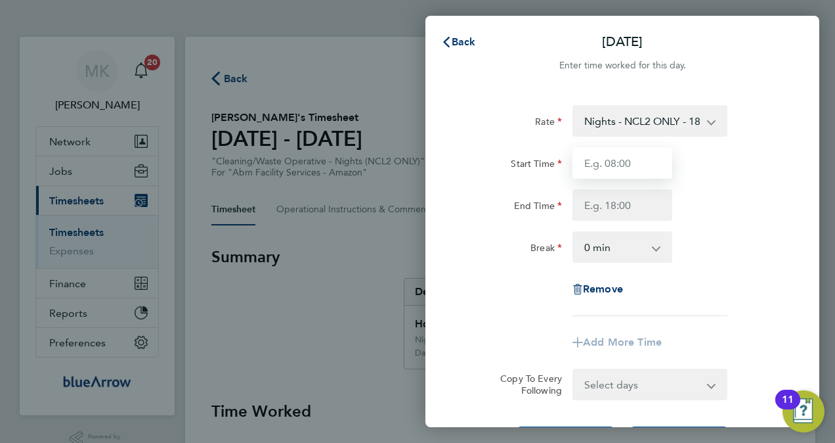
click at [607, 162] on input "Start Time" at bounding box center [623, 163] width 100 height 32
type input "07:00"
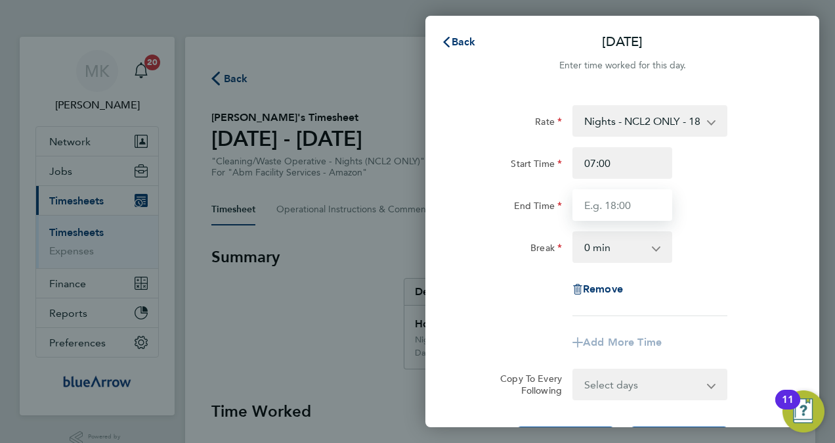
type input "19:00"
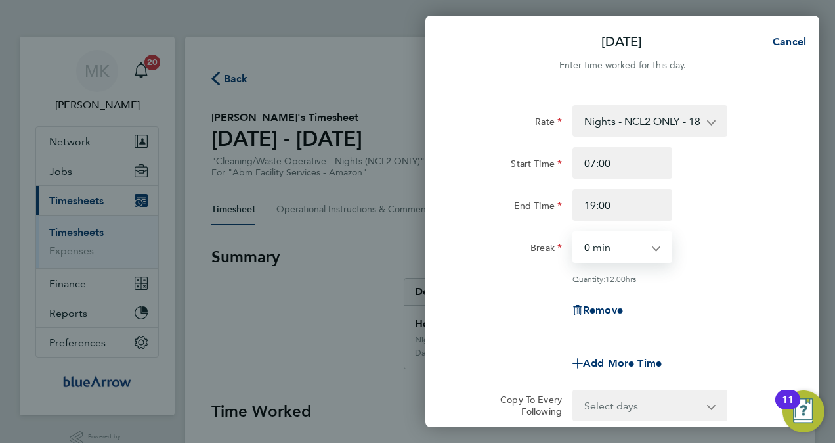
click at [597, 246] on select "0 min 15 min 30 min 45 min 60 min 75 min 90 min" at bounding box center [614, 246] width 81 height 29
select select "60"
click at [574, 232] on select "0 min 15 min 30 min 45 min 60 min 75 min 90 min" at bounding box center [614, 246] width 81 height 29
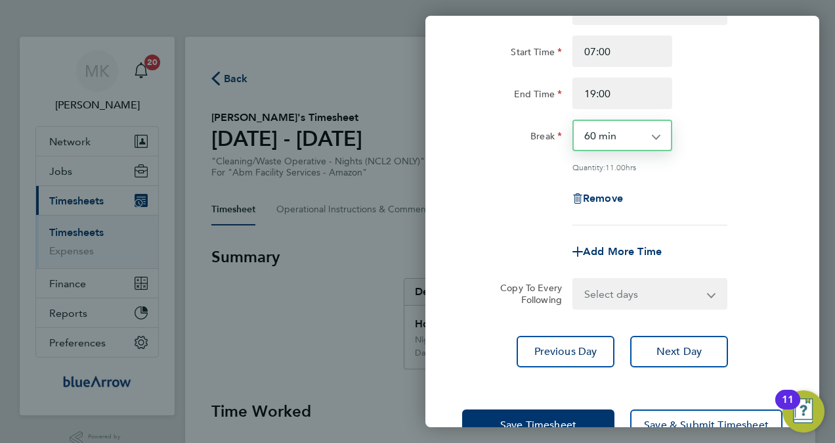
scroll to position [150, 0]
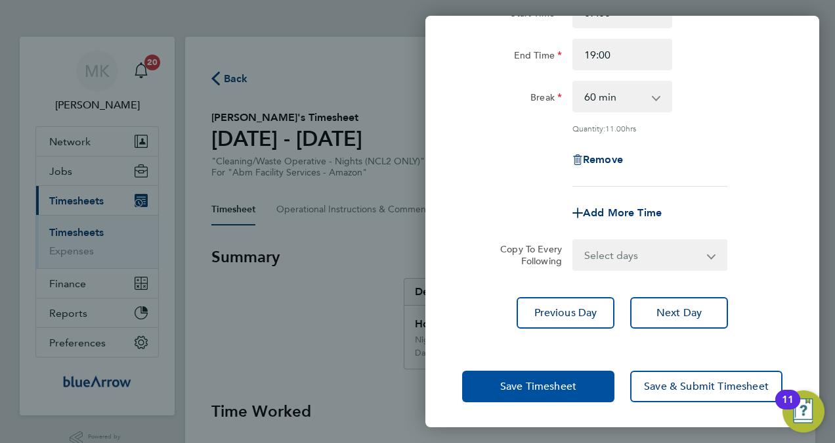
click at [566, 383] on span "Save Timesheet" at bounding box center [538, 386] width 76 height 13
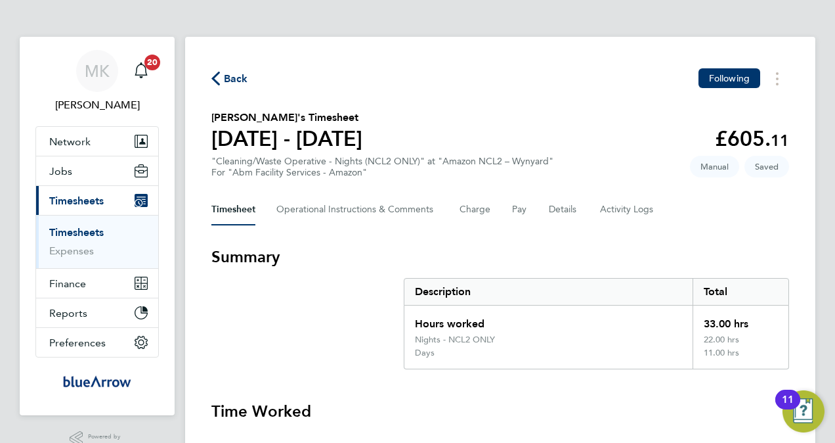
click at [89, 231] on link "Timesheets" at bounding box center [76, 232] width 55 height 12
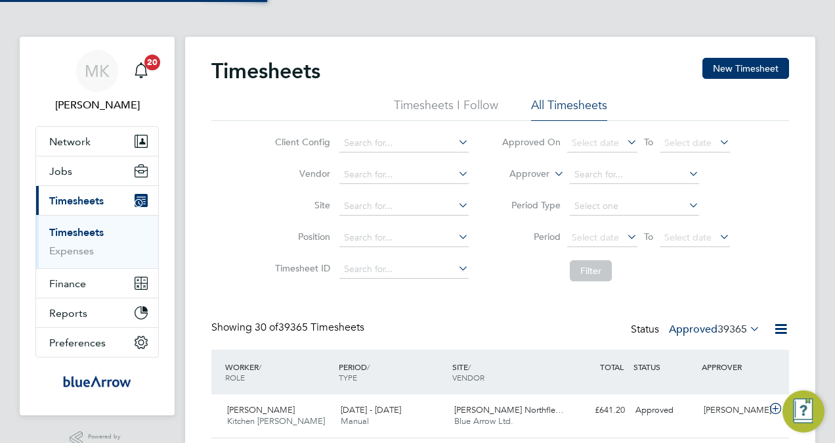
scroll to position [33, 114]
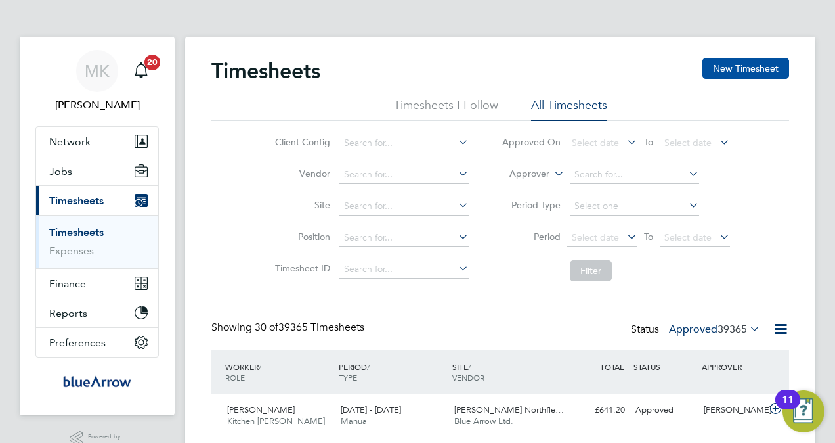
click at [734, 73] on button "New Timesheet" at bounding box center [746, 68] width 87 height 21
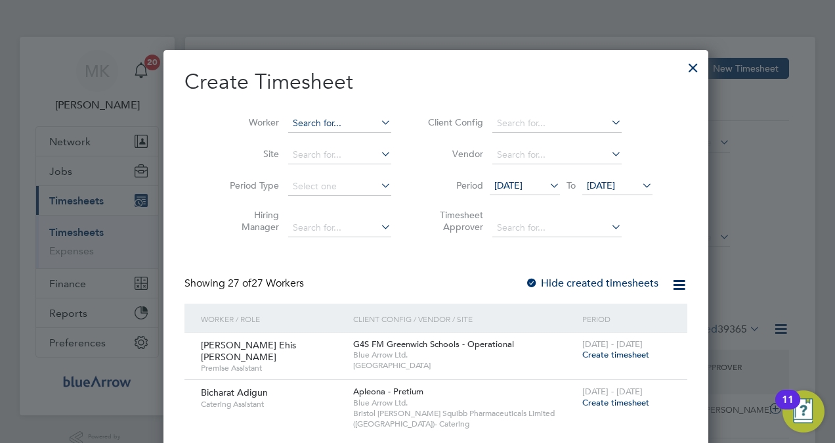
click at [324, 121] on input at bounding box center [339, 123] width 103 height 18
paste input "[PERSON_NAME]"
type input "[PERSON_NAME]"
drag, startPoint x: 315, startPoint y: 149, endPoint x: 309, endPoint y: 139, distance: 11.5
click at [315, 147] on ul "Prosper Letsu" at bounding box center [321, 140] width 105 height 19
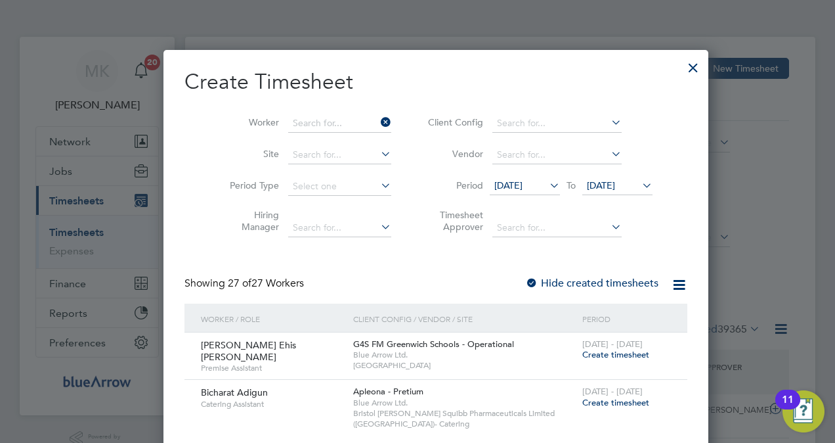
click at [309, 139] on li "Site" at bounding box center [306, 155] width 204 height 32
click at [289, 129] on input at bounding box center [339, 123] width 103 height 18
paste input "[PERSON_NAME]"
type input "[PERSON_NAME]"
click at [292, 132] on li "Prosper Letsu" at bounding box center [321, 141] width 104 height 18
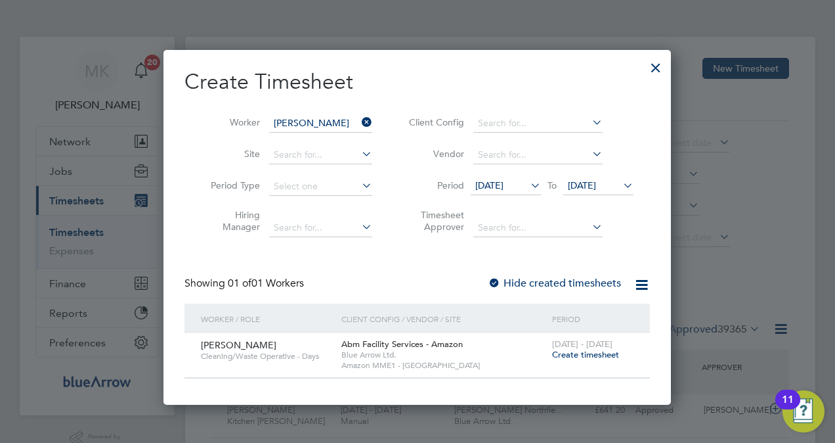
click at [562, 357] on span "Create timesheet" at bounding box center [585, 354] width 67 height 11
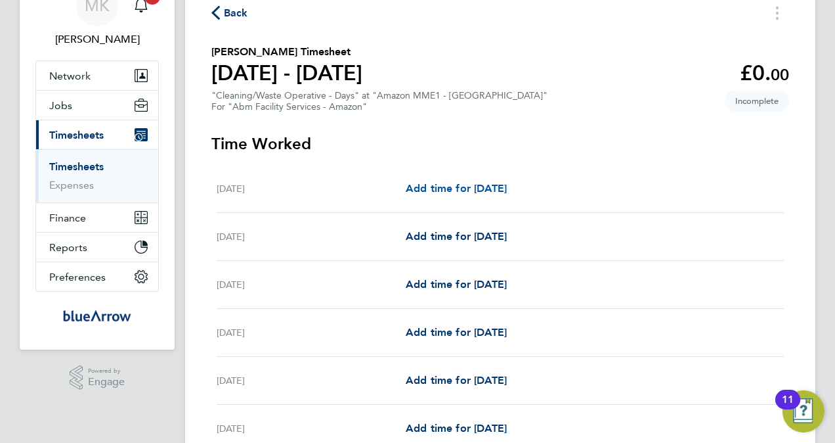
click at [444, 186] on span "Add time for [DATE]" at bounding box center [456, 188] width 101 height 12
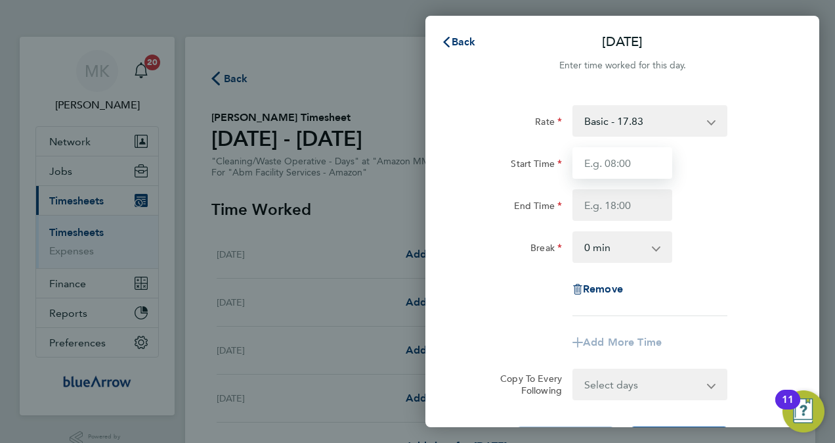
click at [605, 156] on input "Start Time" at bounding box center [623, 163] width 100 height 32
type input "07:00"
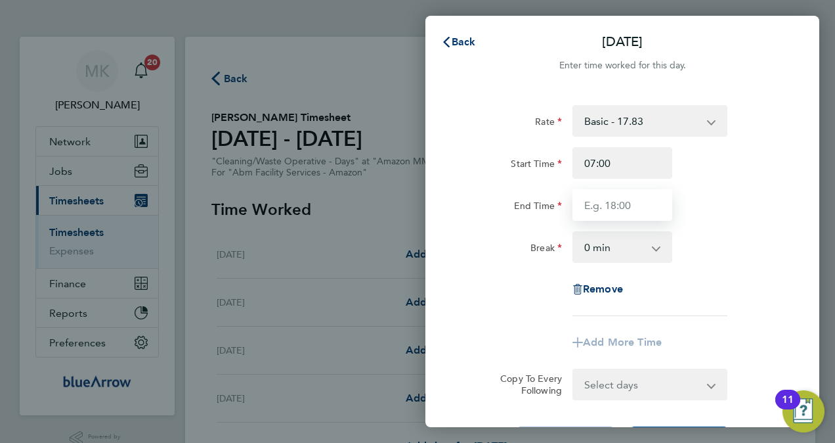
type input "19:00"
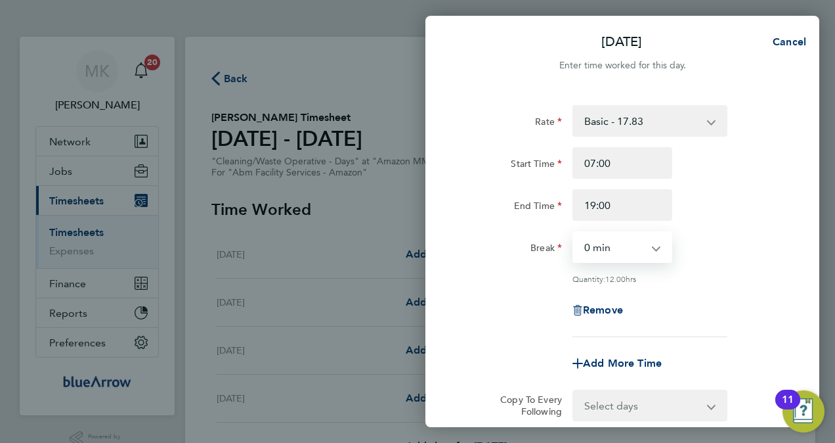
click at [617, 250] on select "0 min 15 min 30 min 45 min 60 min 75 min 90 min" at bounding box center [614, 246] width 81 height 29
select select "60"
click at [574, 232] on select "0 min 15 min 30 min 45 min 60 min 75 min 90 min" at bounding box center [614, 246] width 81 height 29
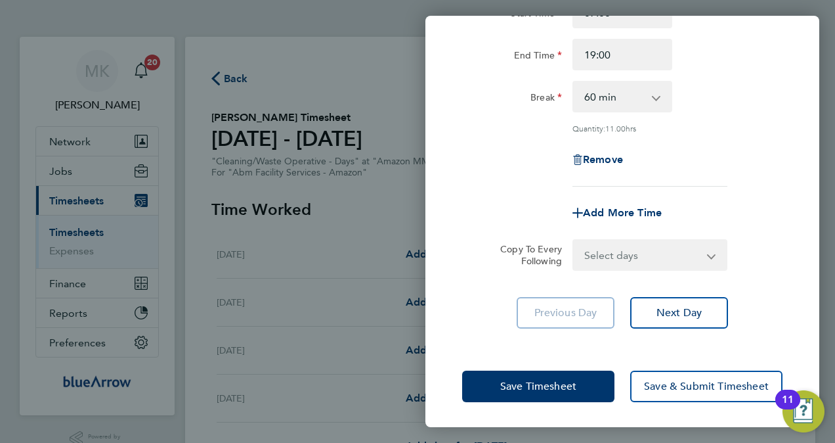
click at [633, 255] on select "Select days Day Weekday (Mon-Fri) [DATE] [DATE] [DATE] [DATE] [DATE] [DATE]" at bounding box center [643, 254] width 138 height 29
select select "DAY"
click at [574, 240] on select "Select days Day Weekday (Mon-Fri) [DATE] [DATE] [DATE] [DATE] [DATE] [DATE]" at bounding box center [643, 254] width 138 height 29
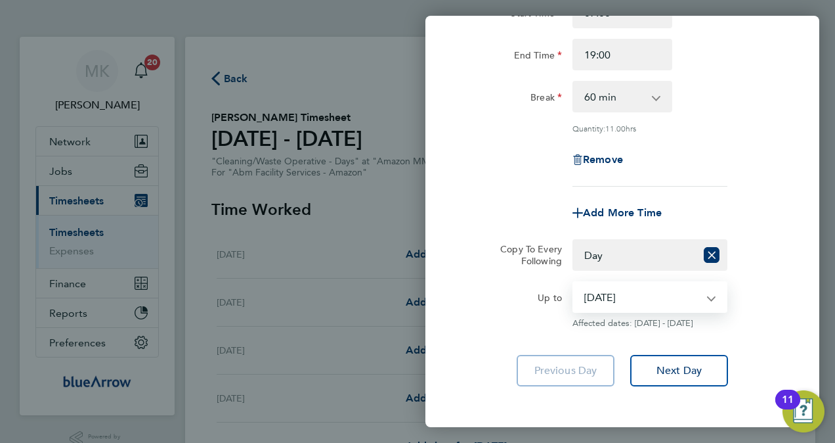
click at [617, 298] on select "[DATE] [DATE] [DATE] [DATE] [DATE] [DATE]" at bounding box center [642, 296] width 137 height 29
click at [654, 301] on select "[DATE] [DATE] [DATE] [DATE] [DATE] [DATE]" at bounding box center [642, 296] width 137 height 29
select select "2025-08-18"
click at [574, 282] on select "[DATE] [DATE] [DATE] [DATE] [DATE] [DATE]" at bounding box center [642, 296] width 137 height 29
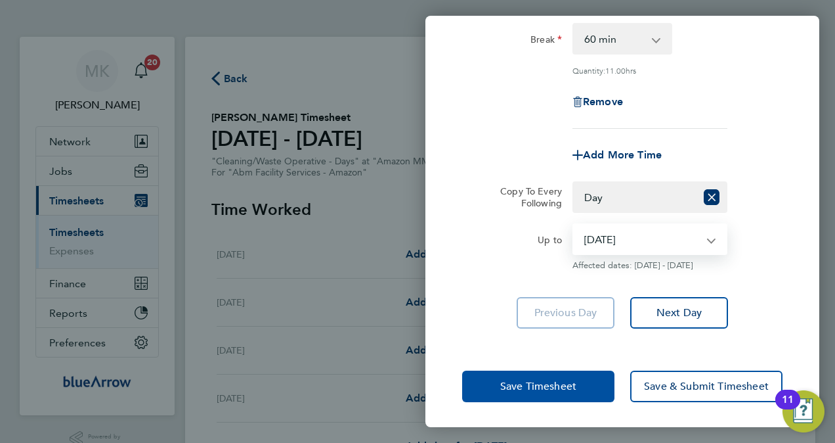
click at [558, 376] on button "Save Timesheet" at bounding box center [538, 386] width 152 height 32
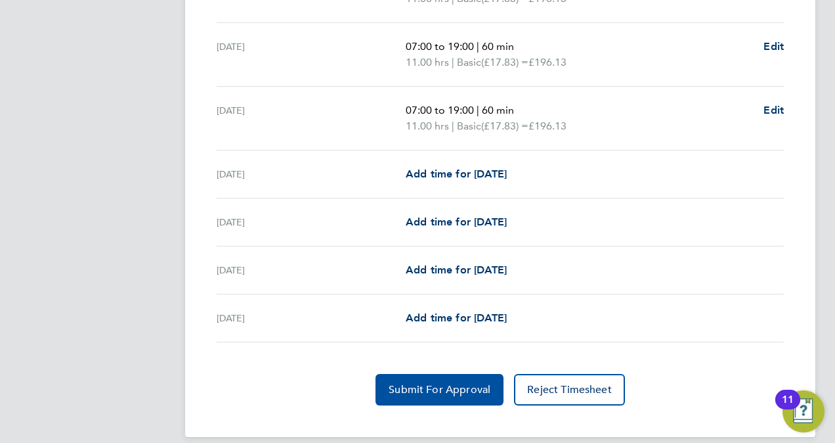
click at [462, 390] on span "Submit For Approval" at bounding box center [440, 389] width 102 height 13
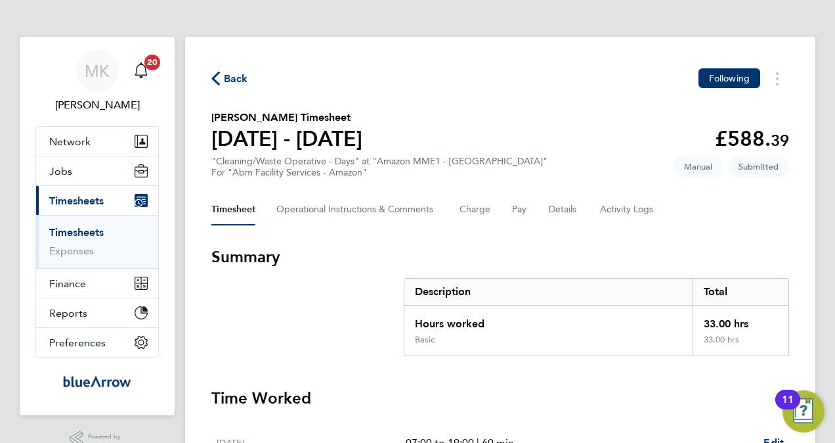
click at [87, 230] on link "Timesheets" at bounding box center [76, 232] width 55 height 12
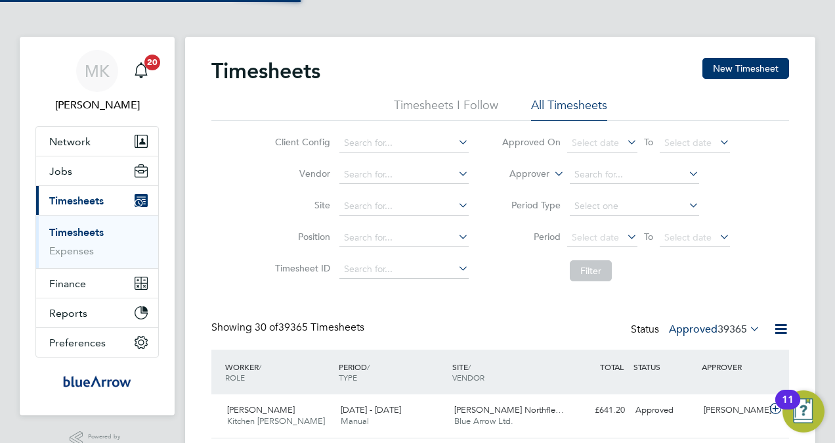
scroll to position [33, 114]
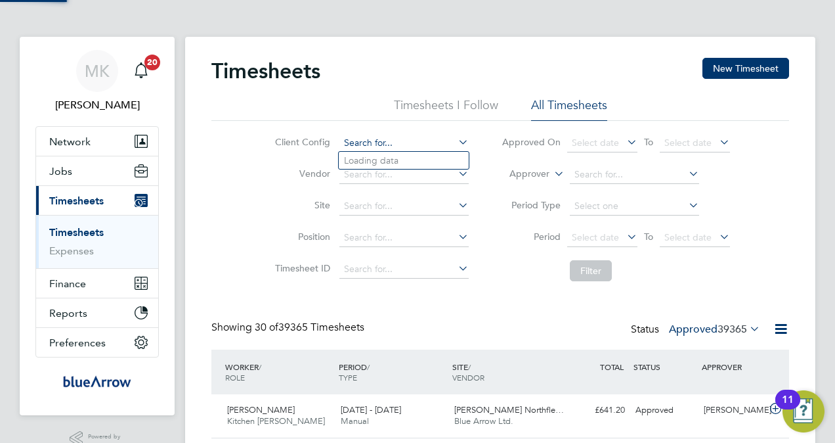
click at [388, 142] on input at bounding box center [403, 143] width 129 height 18
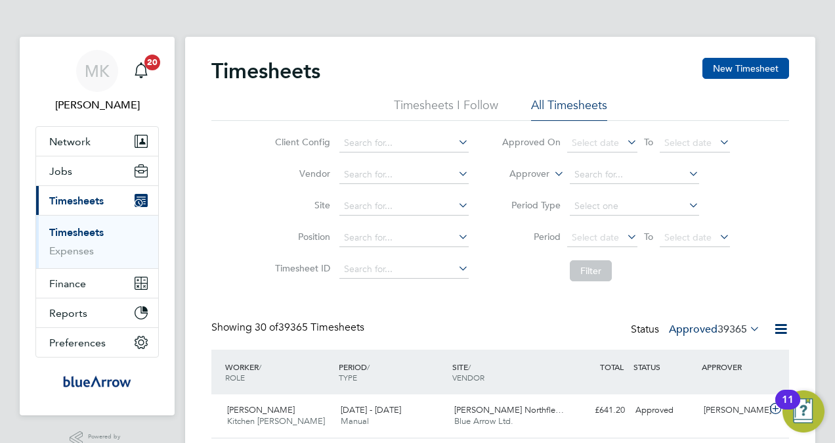
click at [739, 71] on button "New Timesheet" at bounding box center [746, 68] width 87 height 21
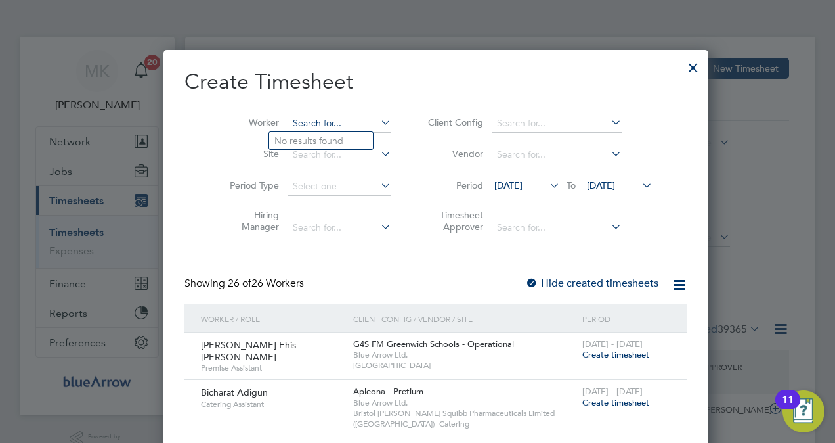
click at [310, 122] on input at bounding box center [339, 123] width 103 height 18
paste input "[PERSON_NAME]"
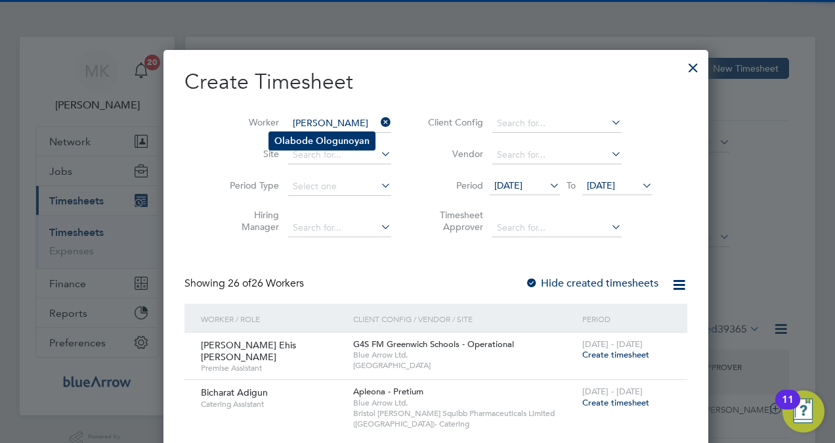
type input "[PERSON_NAME]"
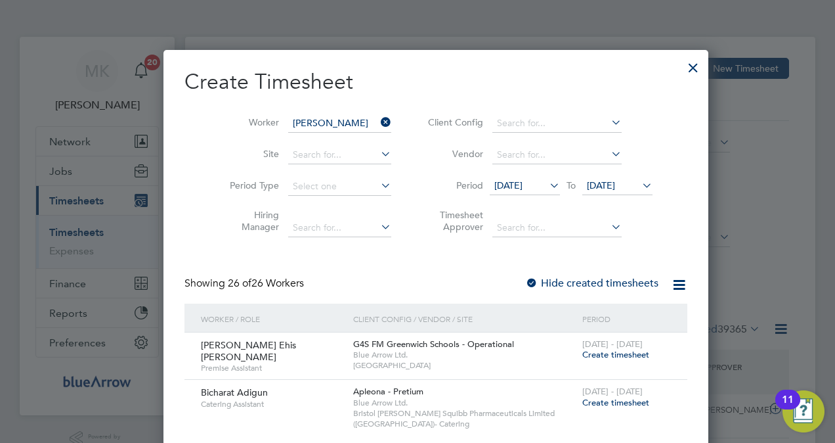
click at [328, 145] on b "Ologunoyan" at bounding box center [343, 140] width 54 height 11
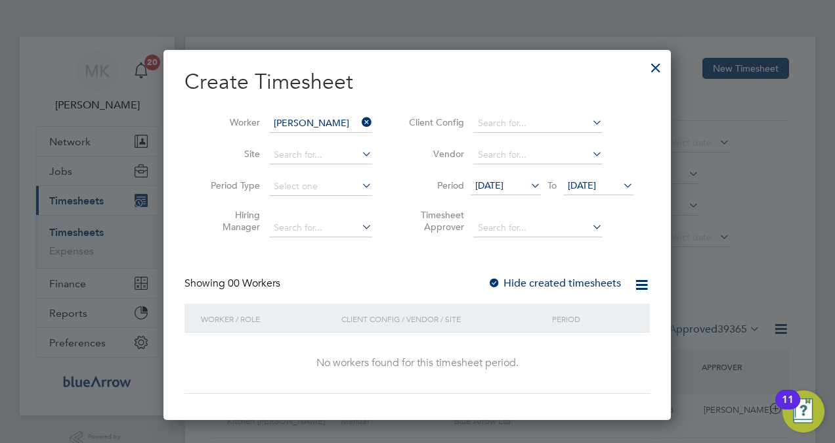
click at [511, 274] on div "Create Timesheet Worker Olabode Ologunoyan Site Period Type Hiring Manager Clie…" at bounding box center [418, 230] width 466 height 325
click at [517, 281] on label "Hide created timesheets" at bounding box center [554, 282] width 133 height 13
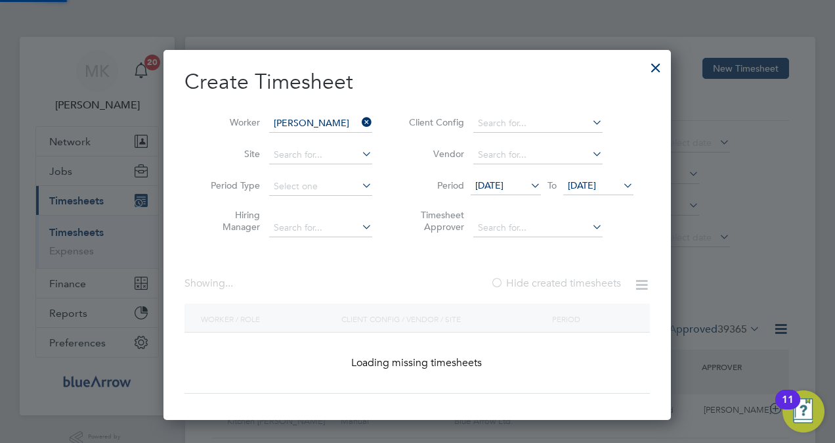
click at [517, 281] on label "Hide created timesheets" at bounding box center [556, 282] width 131 height 13
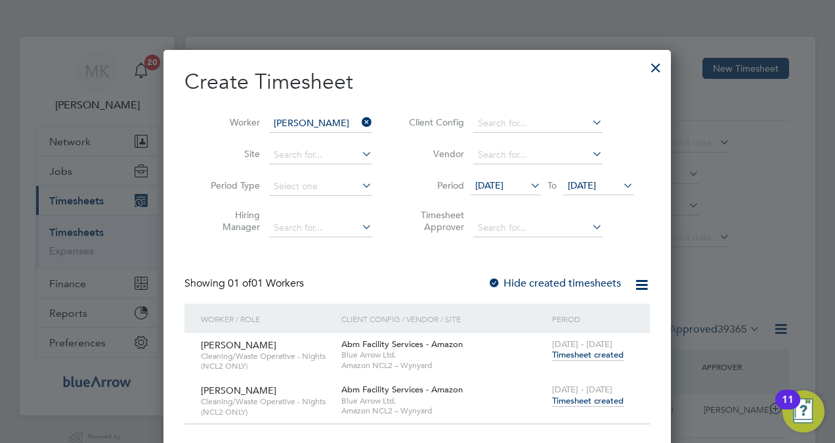
click at [580, 402] on span "Timesheet created" at bounding box center [588, 401] width 72 height 12
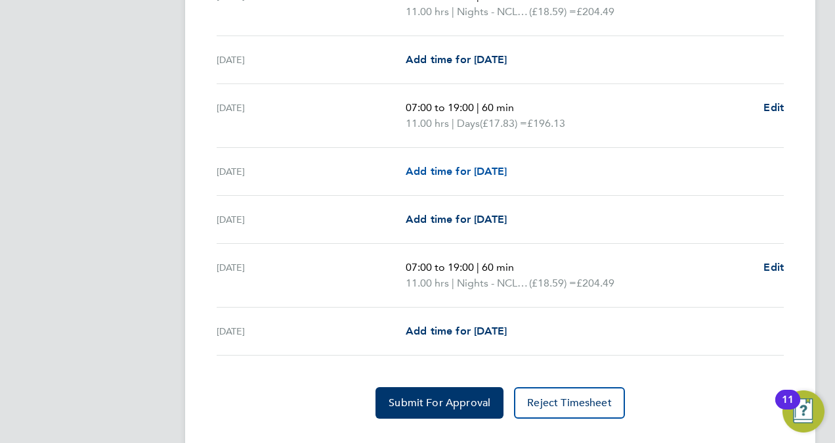
click at [458, 172] on span "Add time for [DATE]" at bounding box center [456, 171] width 101 height 12
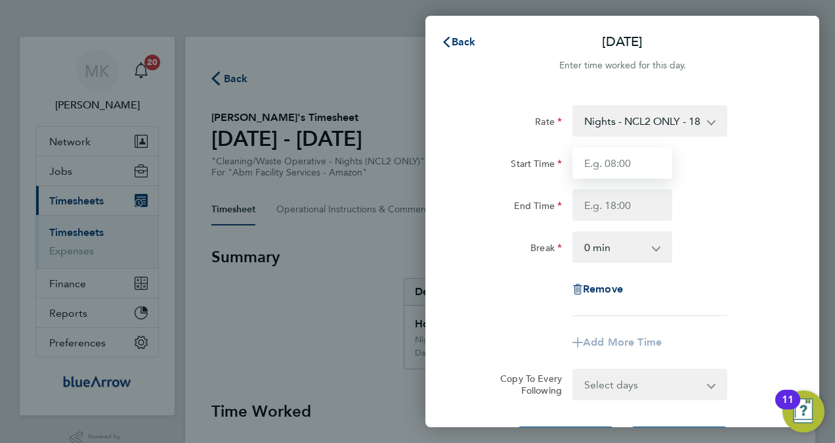
click at [623, 165] on input "Start Time" at bounding box center [623, 163] width 100 height 32
type input "19:00"
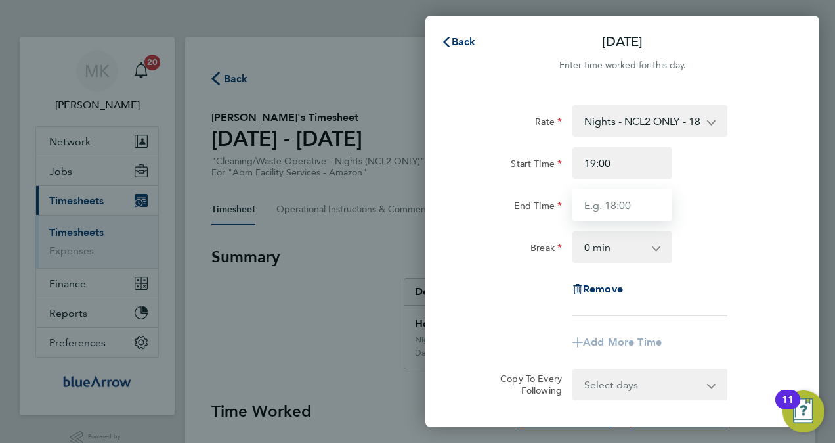
click at [603, 204] on input "End Time" at bounding box center [623, 205] width 100 height 32
type input "07:00"
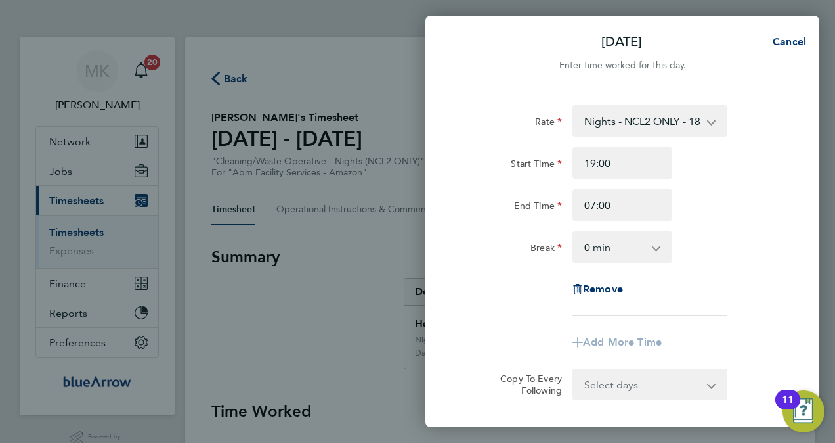
click at [601, 250] on select "0 min 15 min 30 min 45 min 60 min 75 min 90 min" at bounding box center [614, 246] width 81 height 29
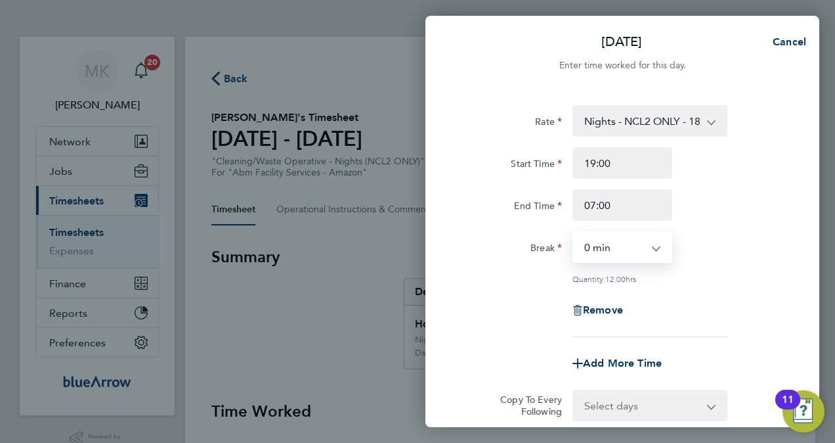
select select "60"
click at [574, 232] on select "0 min 15 min 30 min 45 min 60 min 75 min 90 min" at bounding box center [614, 246] width 81 height 29
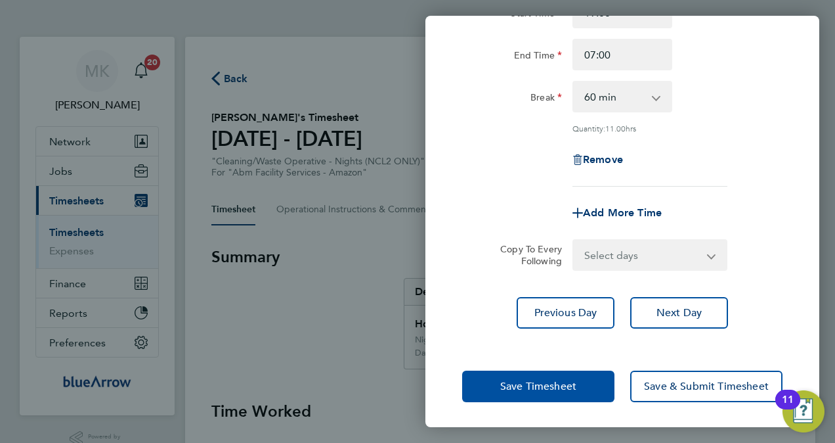
click at [542, 390] on span "Save Timesheet" at bounding box center [538, 386] width 76 height 13
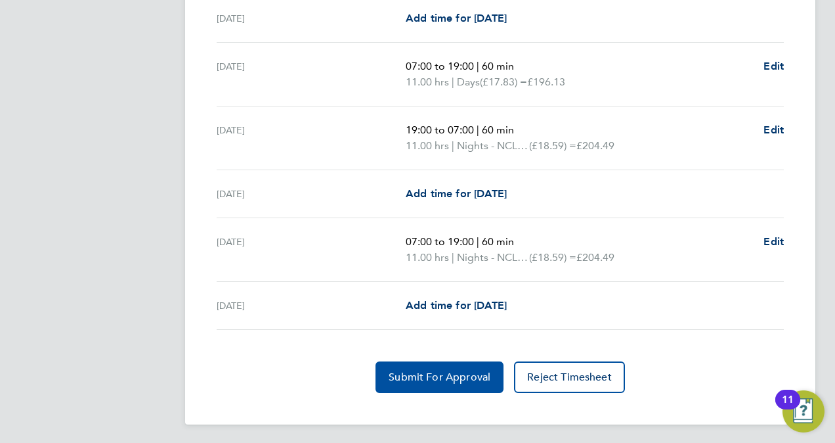
click at [444, 366] on button "Submit For Approval" at bounding box center [440, 377] width 128 height 32
